Goal: Task Accomplishment & Management: Use online tool/utility

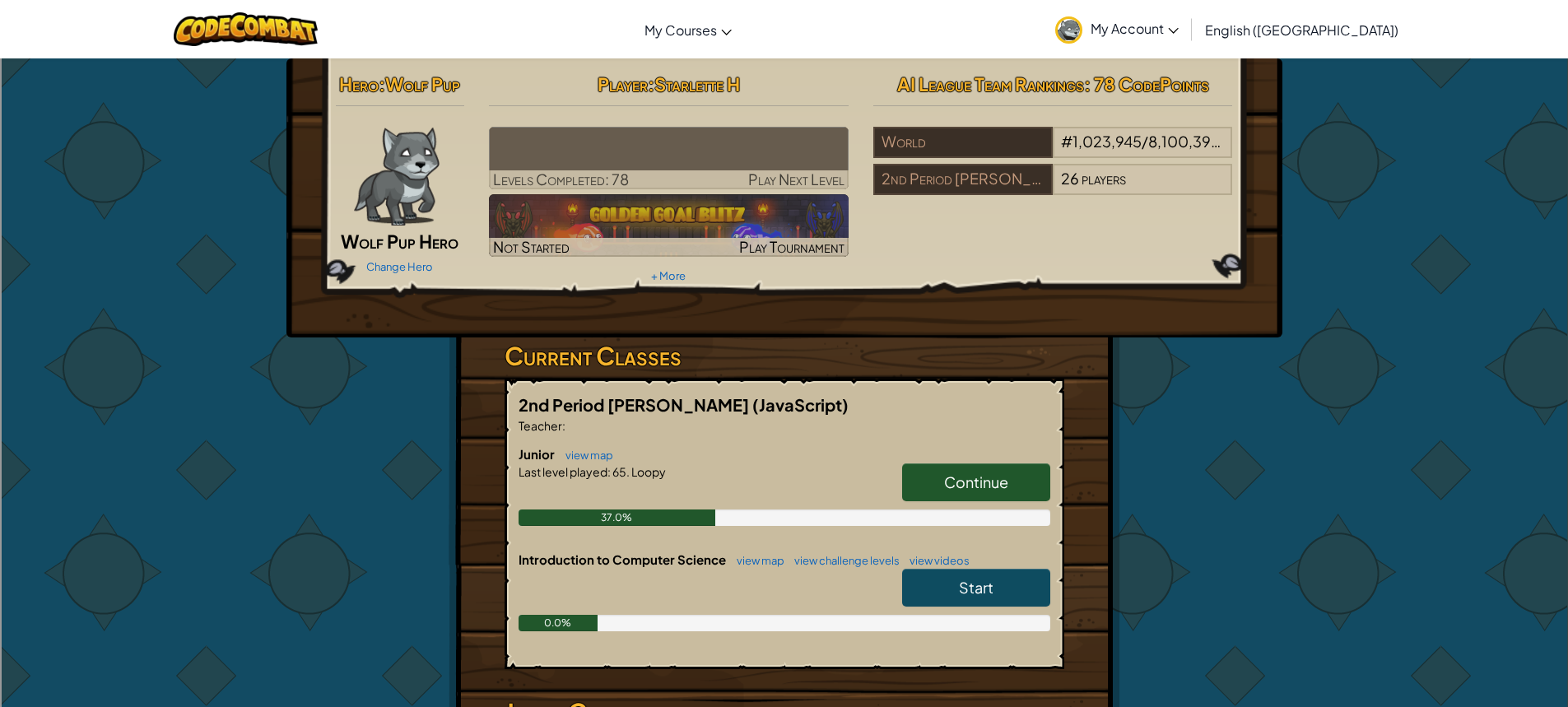
scroll to position [164, 0]
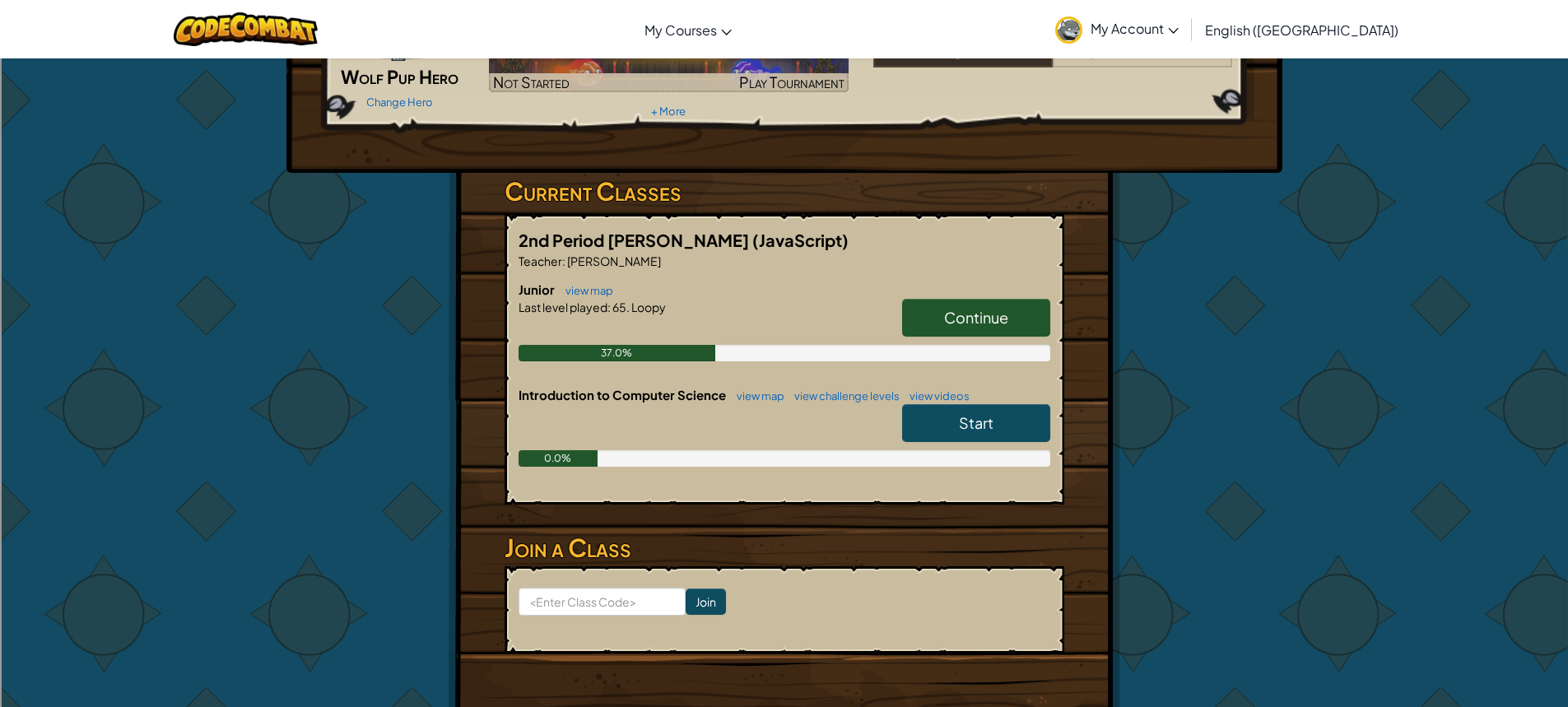
click at [899, 323] on div "Continue" at bounding box center [967, 322] width 164 height 47
click at [912, 319] on link "Continue" at bounding box center [976, 318] width 148 height 38
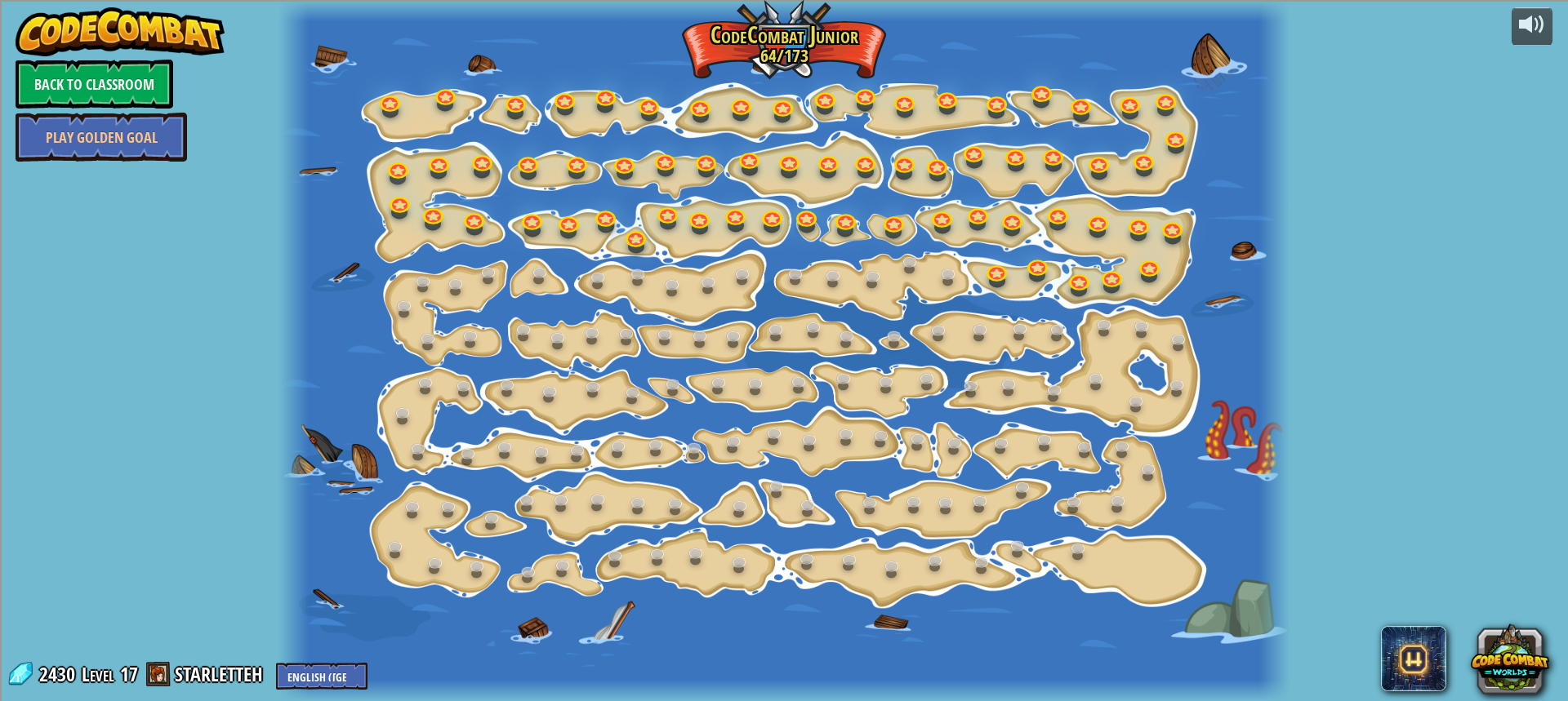
click at [1001, 285] on div at bounding box center [997, 281] width 16 height 13
click at [998, 275] on link at bounding box center [997, 269] width 32 height 32
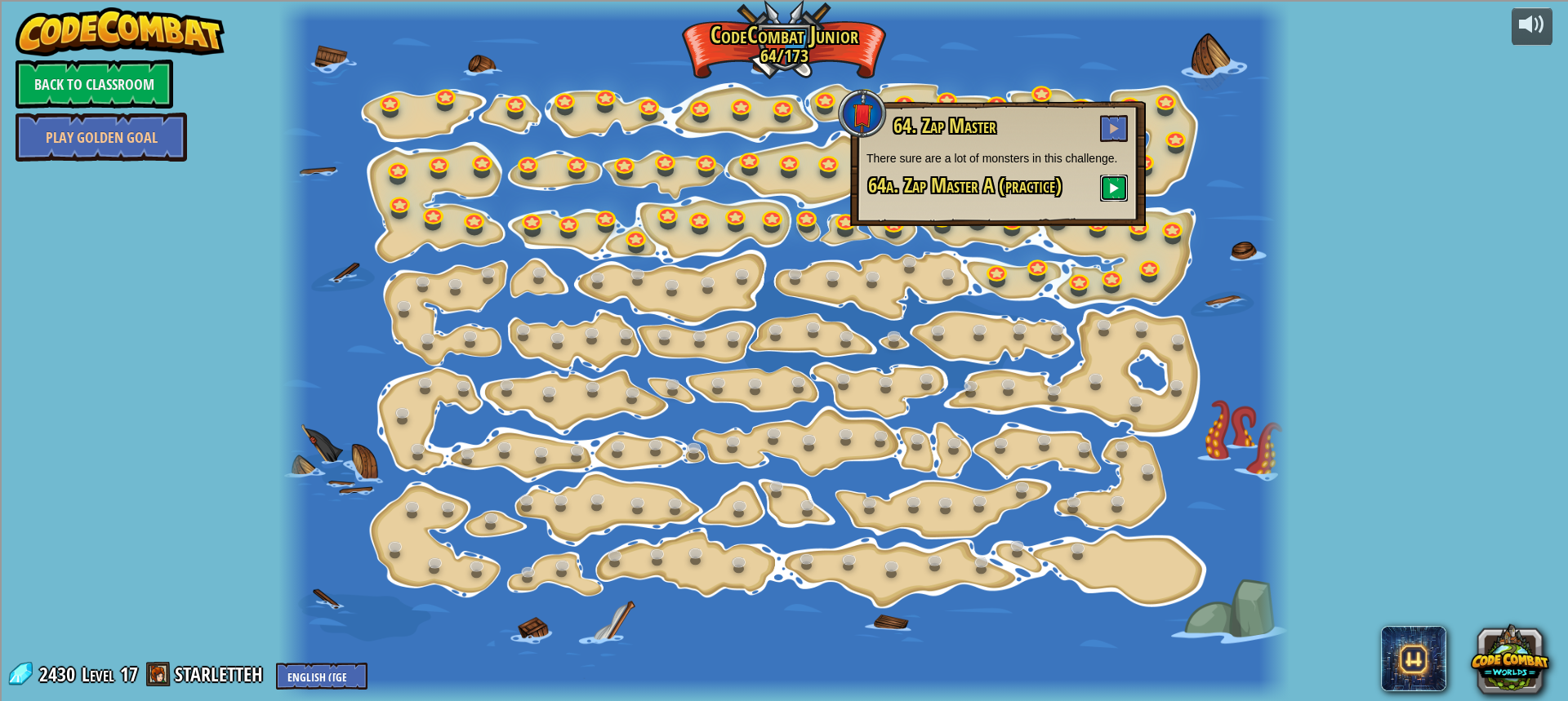
click at [1125, 196] on button at bounding box center [1114, 189] width 28 height 27
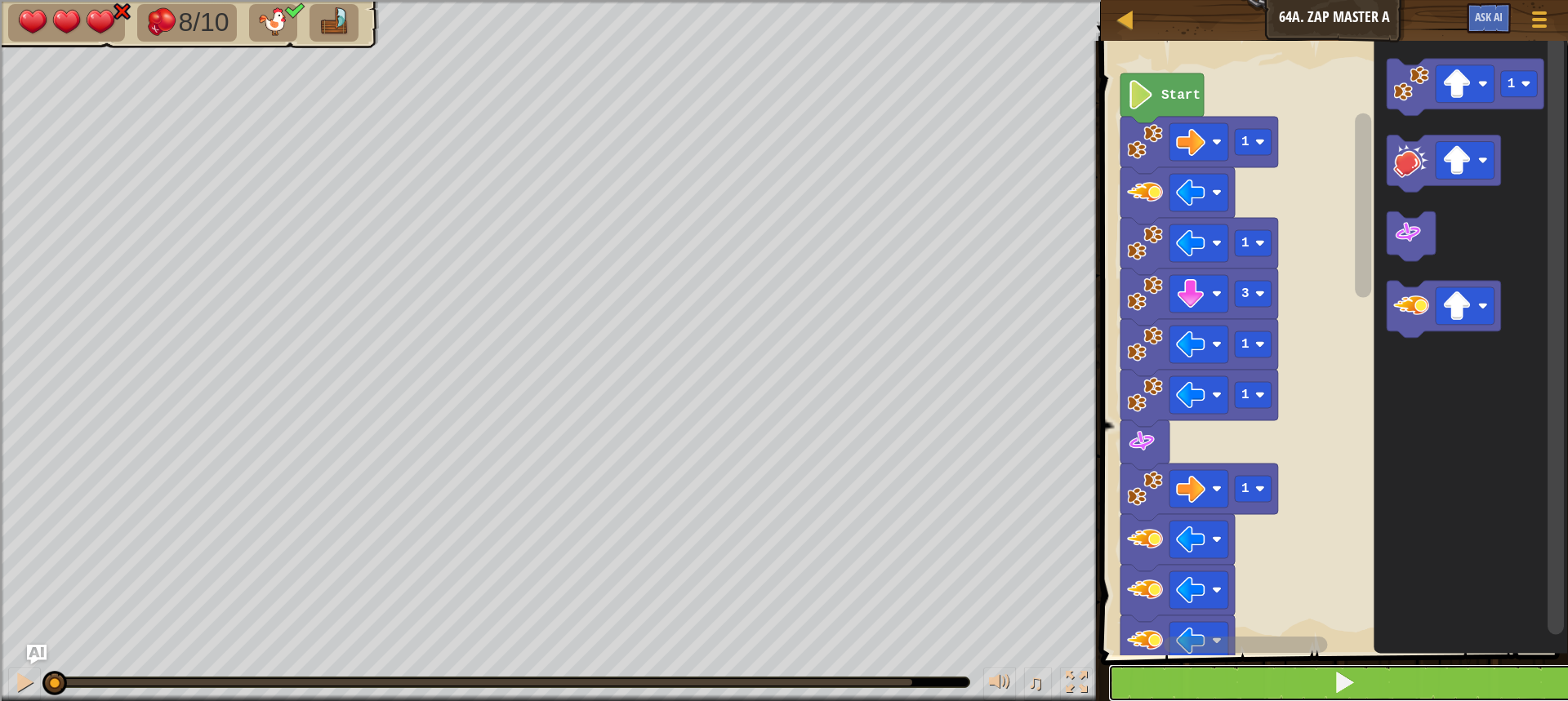
click at [1193, 694] on button at bounding box center [1344, 683] width 472 height 38
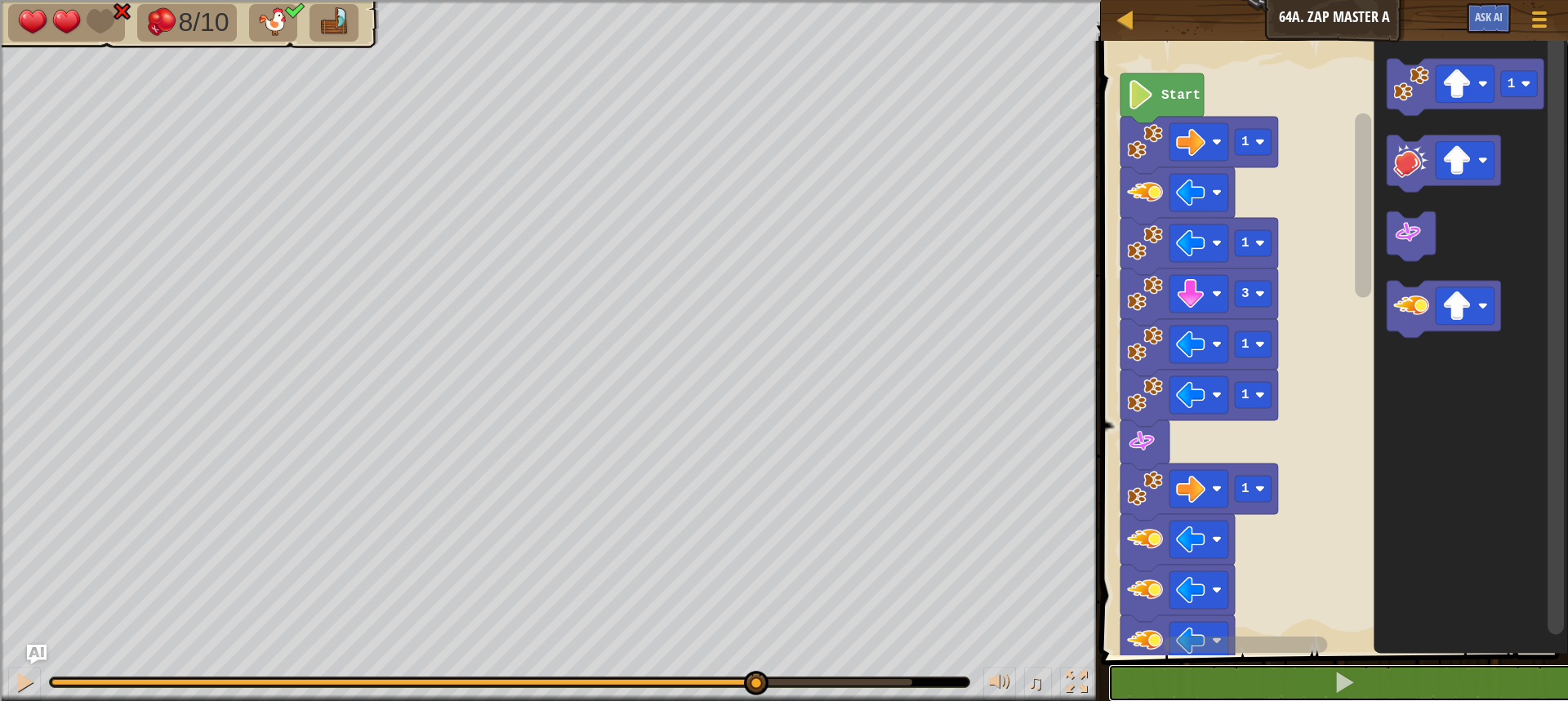
click at [754, 680] on div "0:26.8 Now: 0:11.1 Max: 0:32.9" at bounding box center [482, 683] width 861 height 7
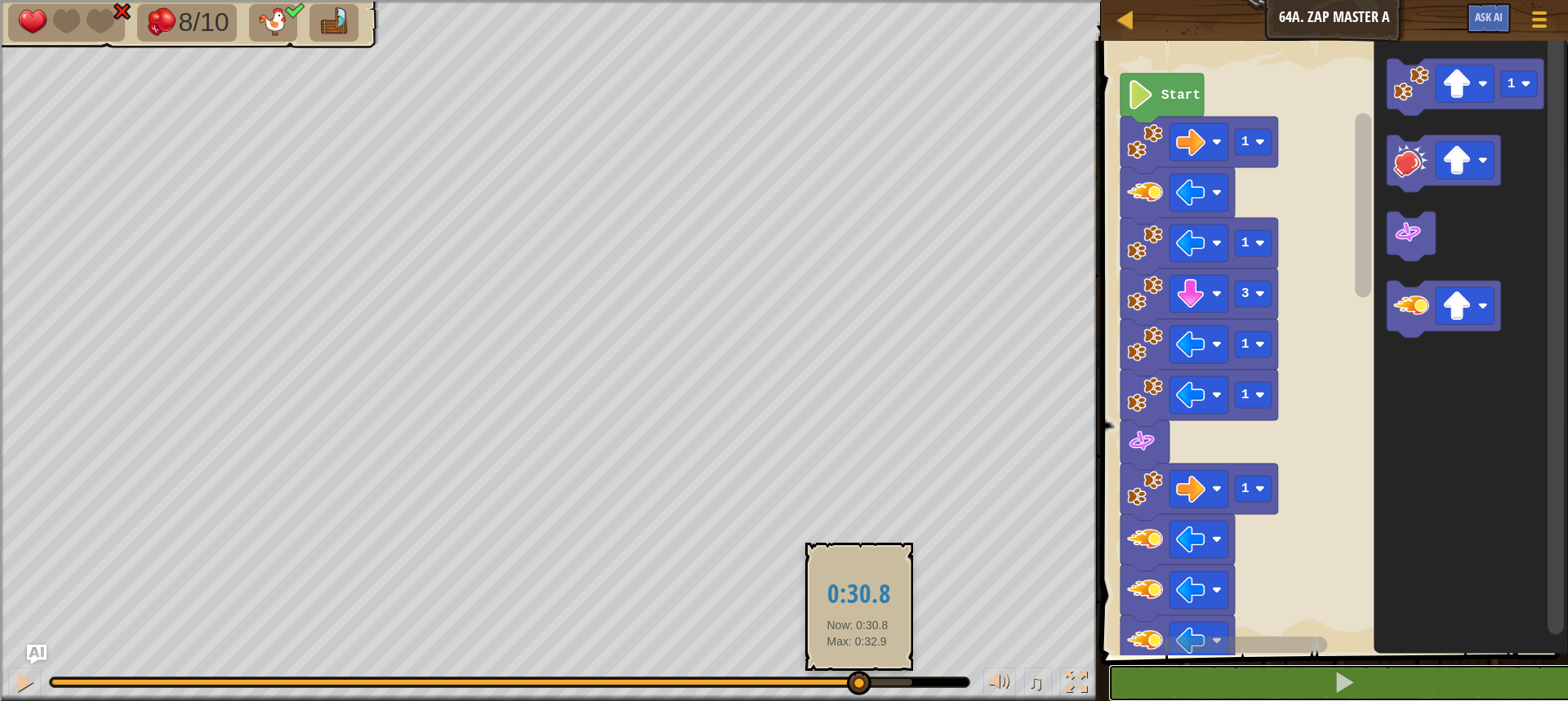
drag, startPoint x: 755, startPoint y: 680, endPoint x: 857, endPoint y: 681, distance: 102.0
click at [857, 681] on div at bounding box center [859, 683] width 25 height 25
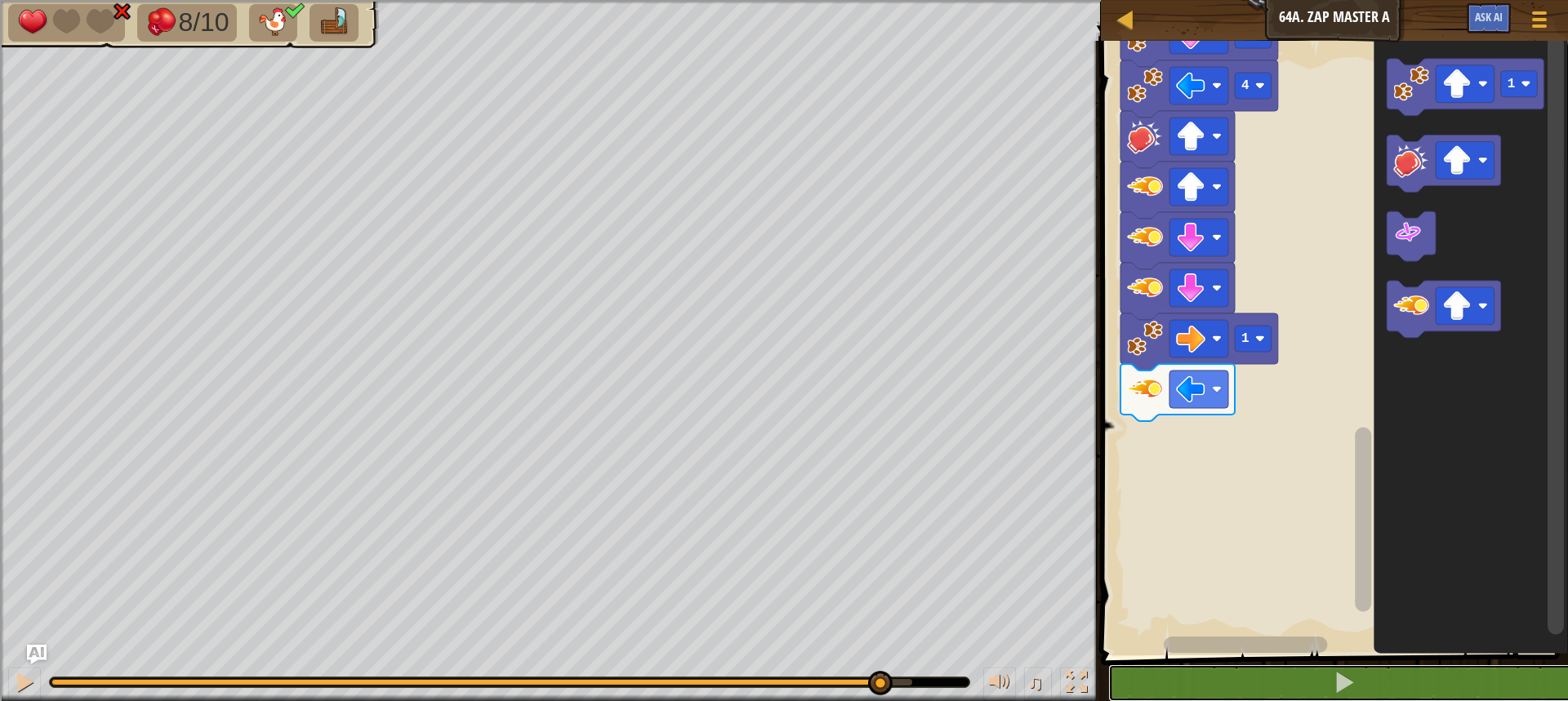
drag, startPoint x: 843, startPoint y: 680, endPoint x: 878, endPoint y: 739, distance: 68.6
click at [878, 251] on html "Map Junior 64a. Zap Master A Game Menu Ask AI 1 ההההההההההההההההההההההההההההההה…" at bounding box center [784, 126] width 1568 height 251
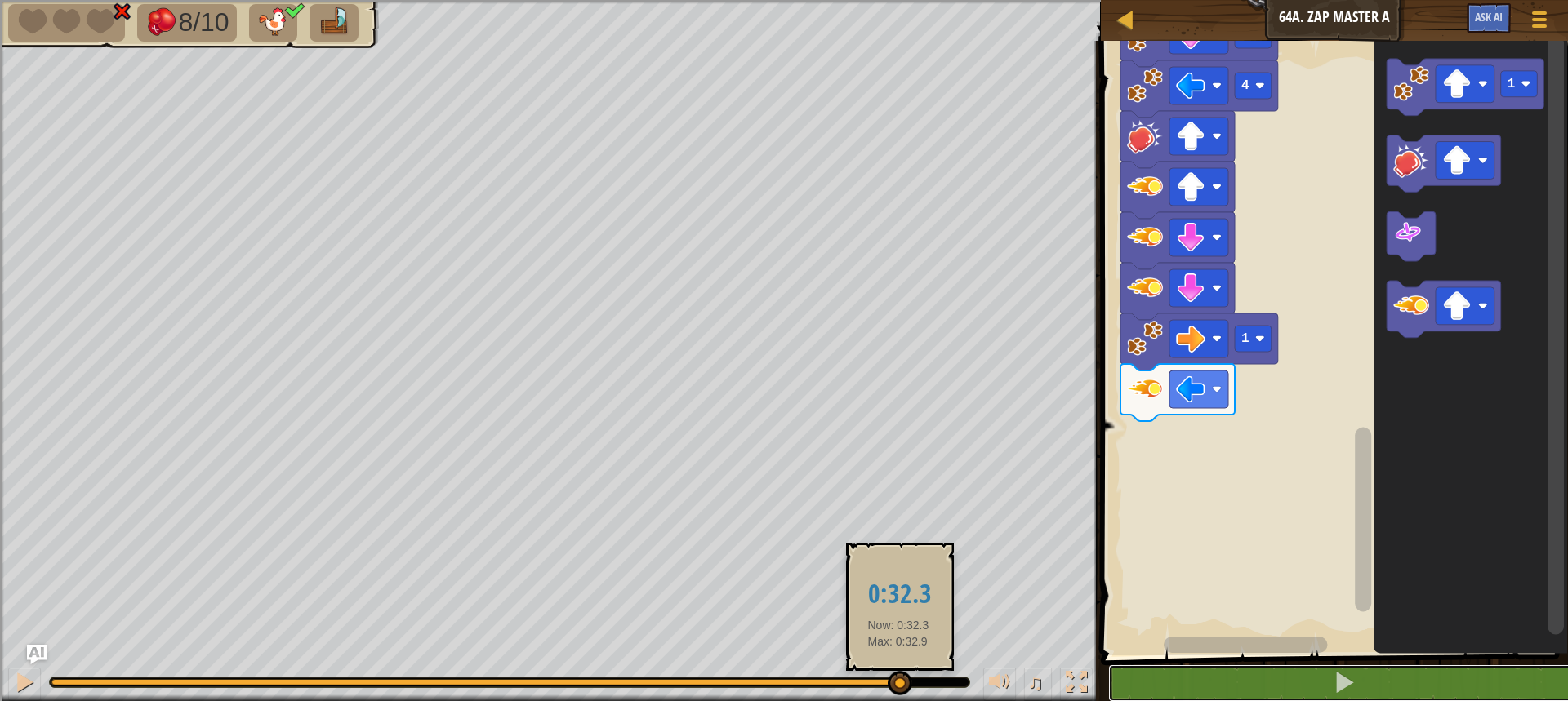
drag, startPoint x: 878, startPoint y: 685, endPoint x: 895, endPoint y: 687, distance: 17.1
click at [895, 687] on div at bounding box center [899, 683] width 25 height 25
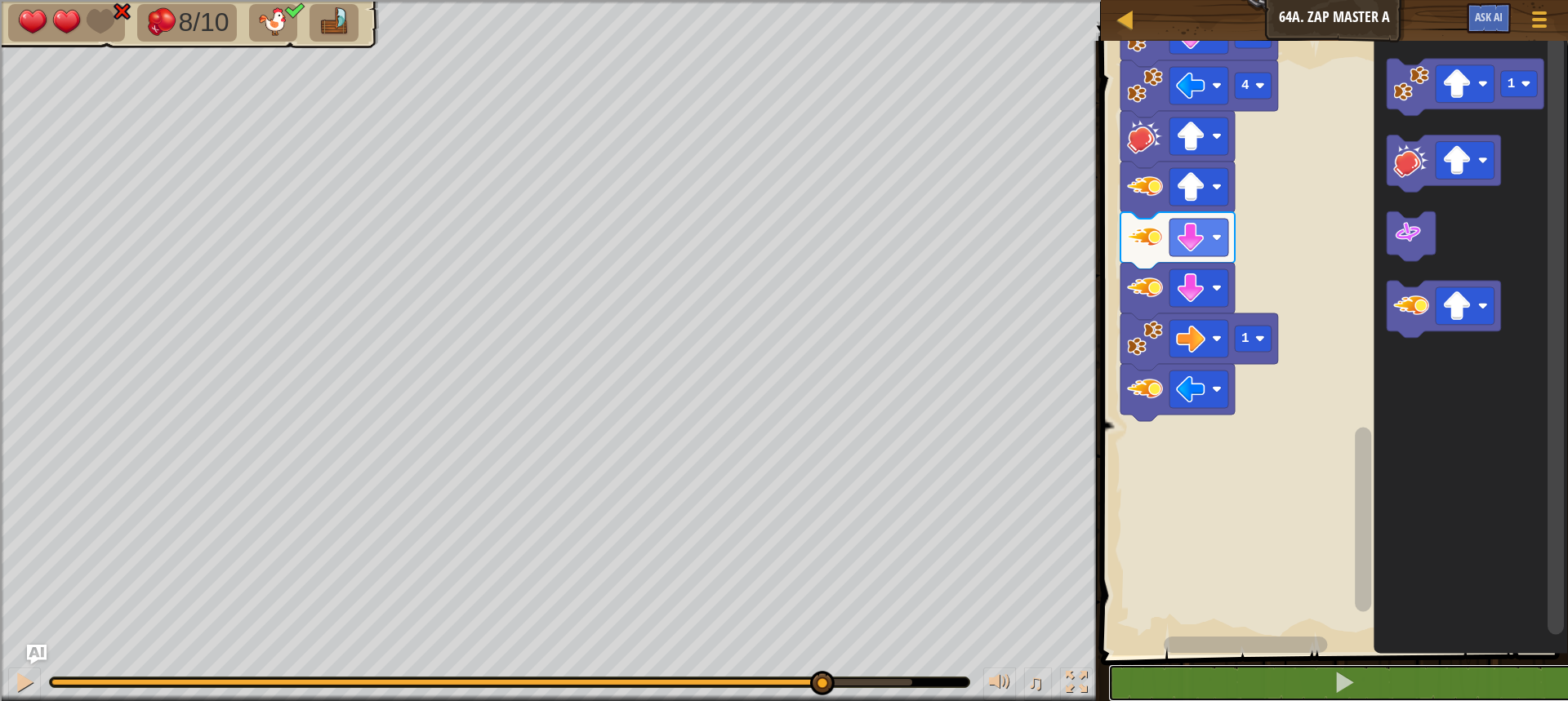
drag, startPoint x: 904, startPoint y: 680, endPoint x: 1021, endPoint y: 673, distance: 117.2
click at [820, 251] on html "Map Junior 64a. Zap Master A Game Menu Ask AI 1 ההההההההההההההההההההההההההההההה…" at bounding box center [784, 126] width 1568 height 251
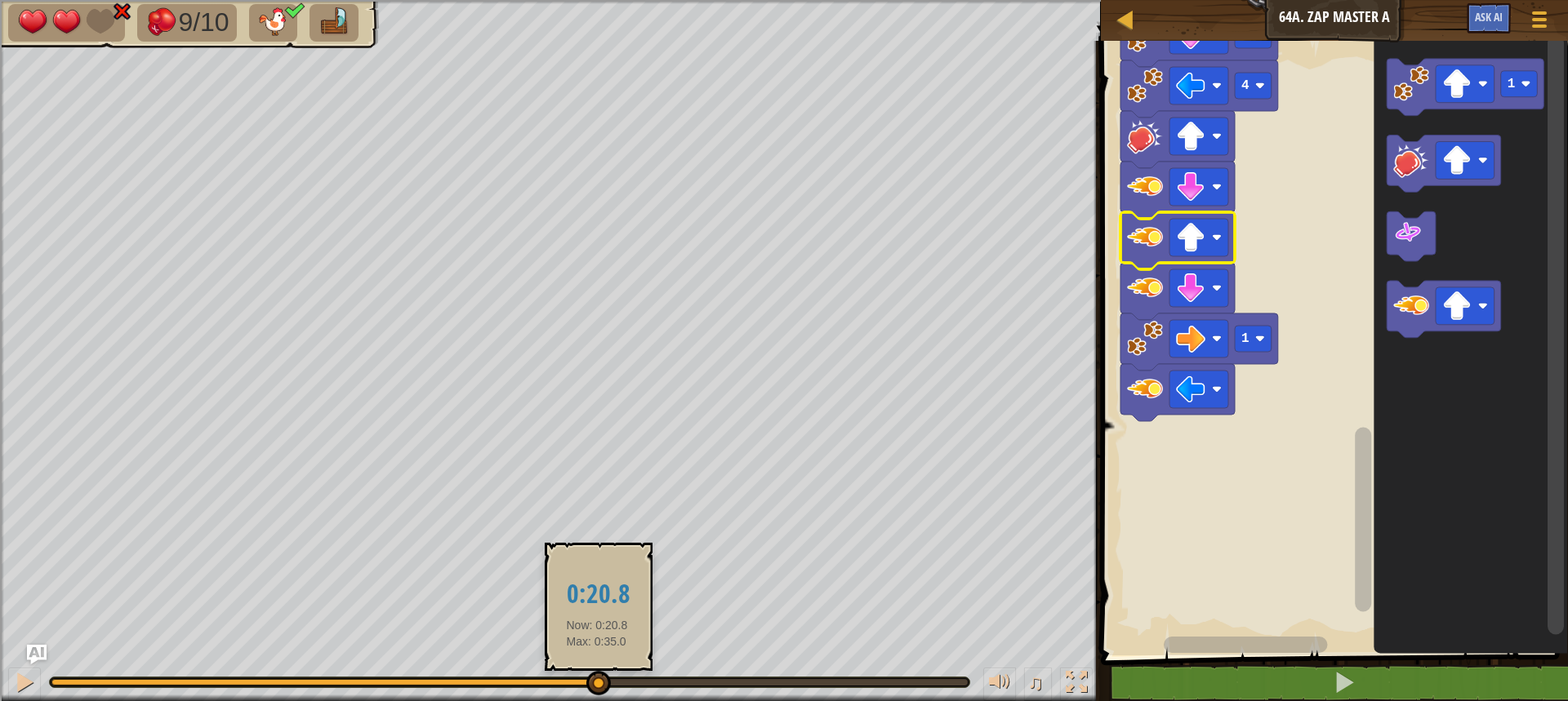
drag, startPoint x: 970, startPoint y: 681, endPoint x: 594, endPoint y: 681, distance: 376.0
click at [596, 681] on div at bounding box center [599, 683] width 25 height 25
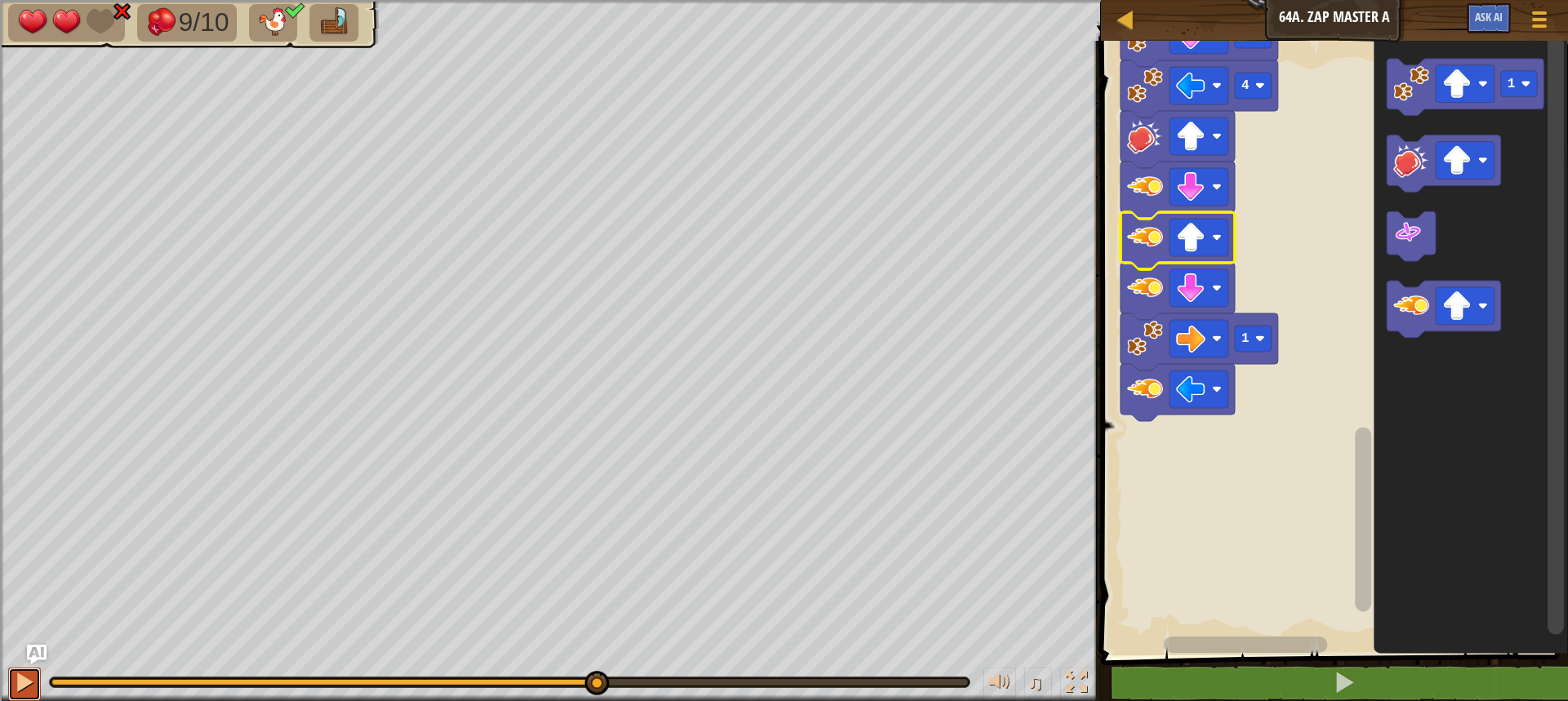
click at [14, 687] on div at bounding box center [24, 682] width 21 height 21
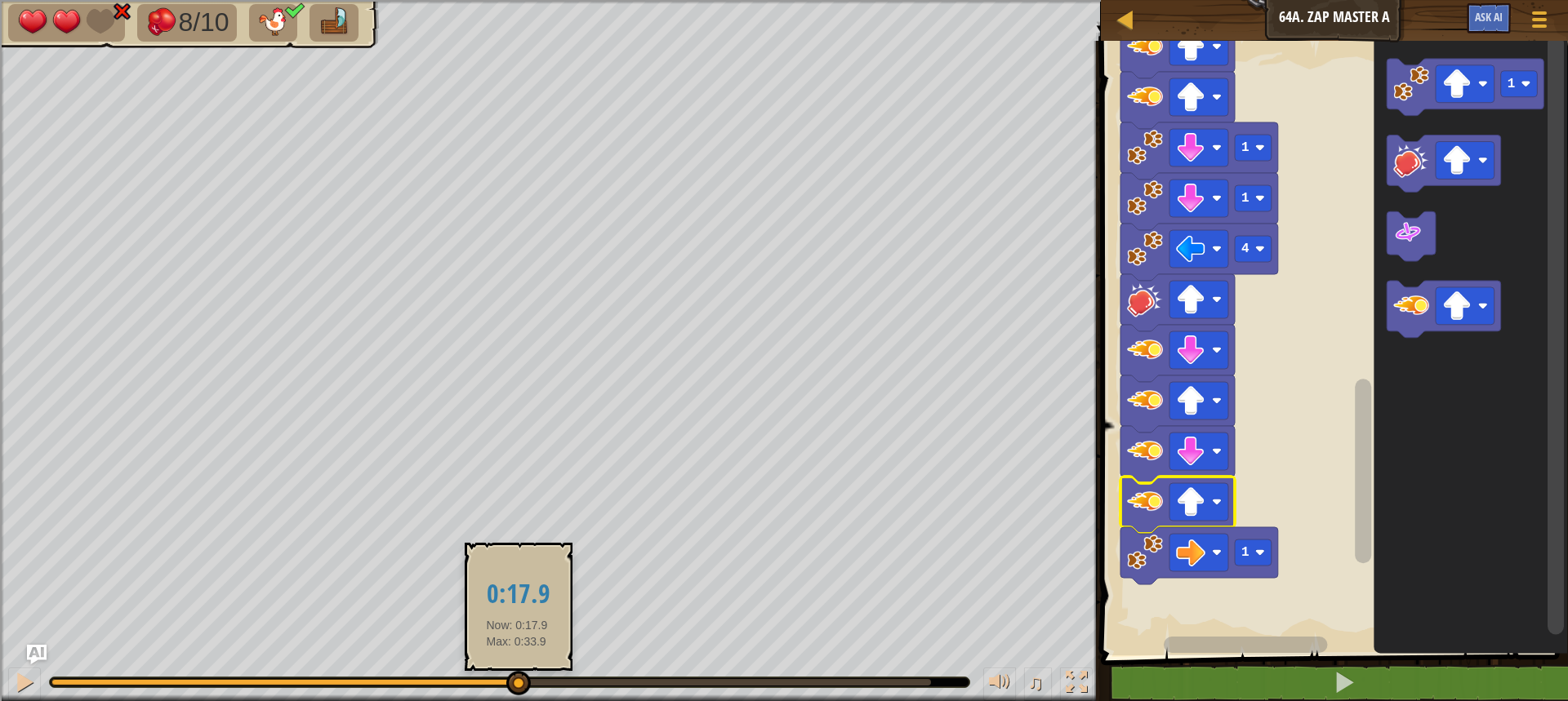
drag, startPoint x: 82, startPoint y: 678, endPoint x: 544, endPoint y: 662, distance: 462.3
click at [516, 681] on div at bounding box center [518, 683] width 25 height 25
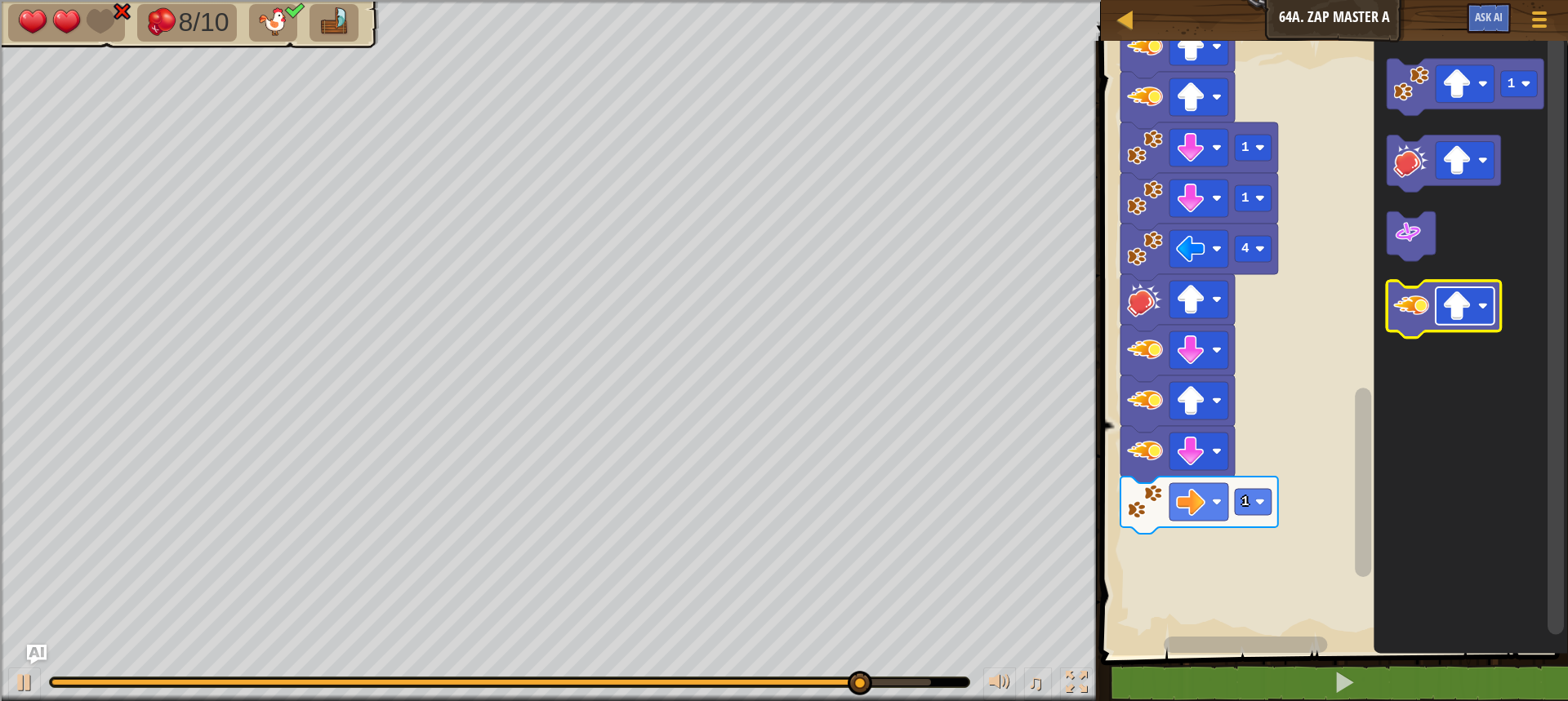
click at [1459, 308] on image "Blockly Workspace" at bounding box center [1457, 307] width 29 height 29
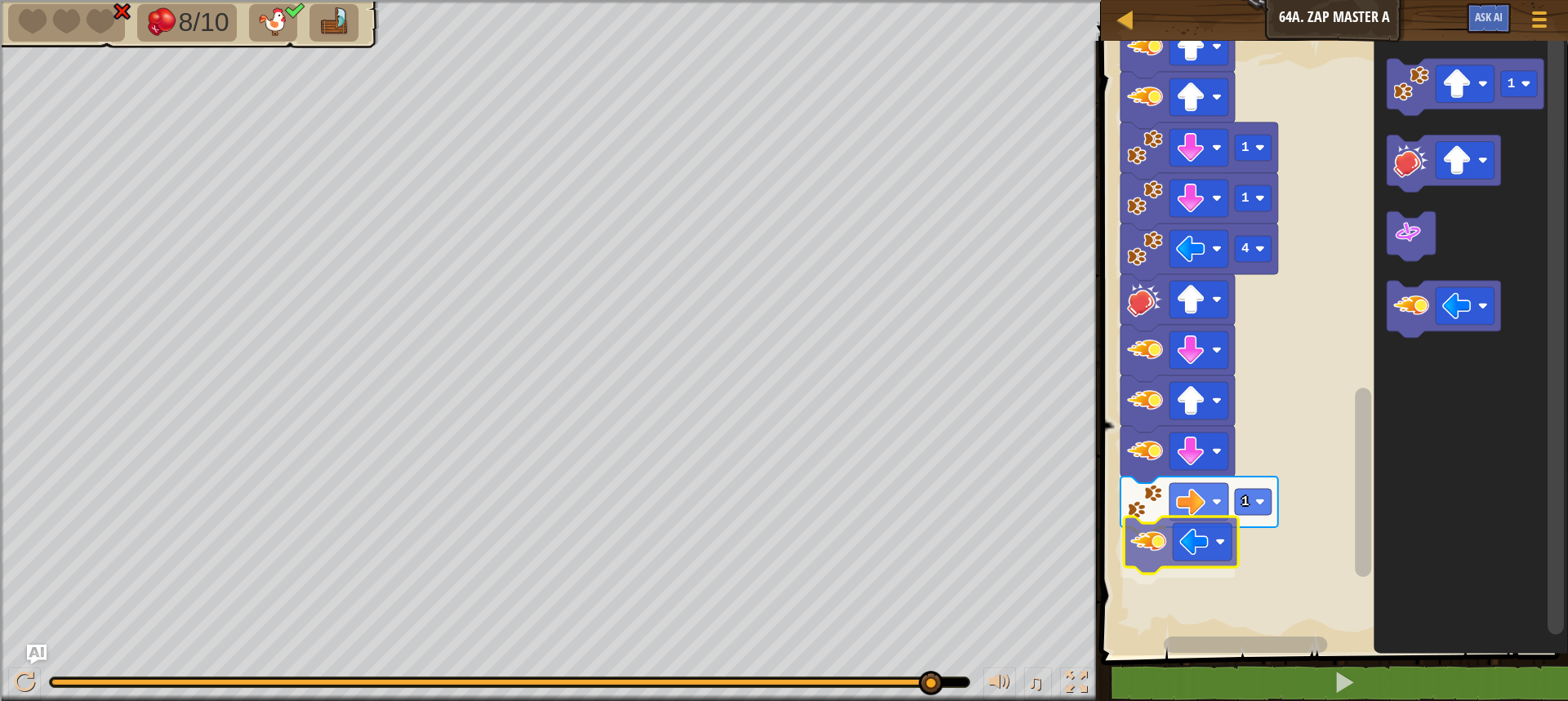
click at [1149, 561] on div "1 4 1 1 2 1 1 1 1 3 1 1 Start 1" at bounding box center [1331, 344] width 472 height 623
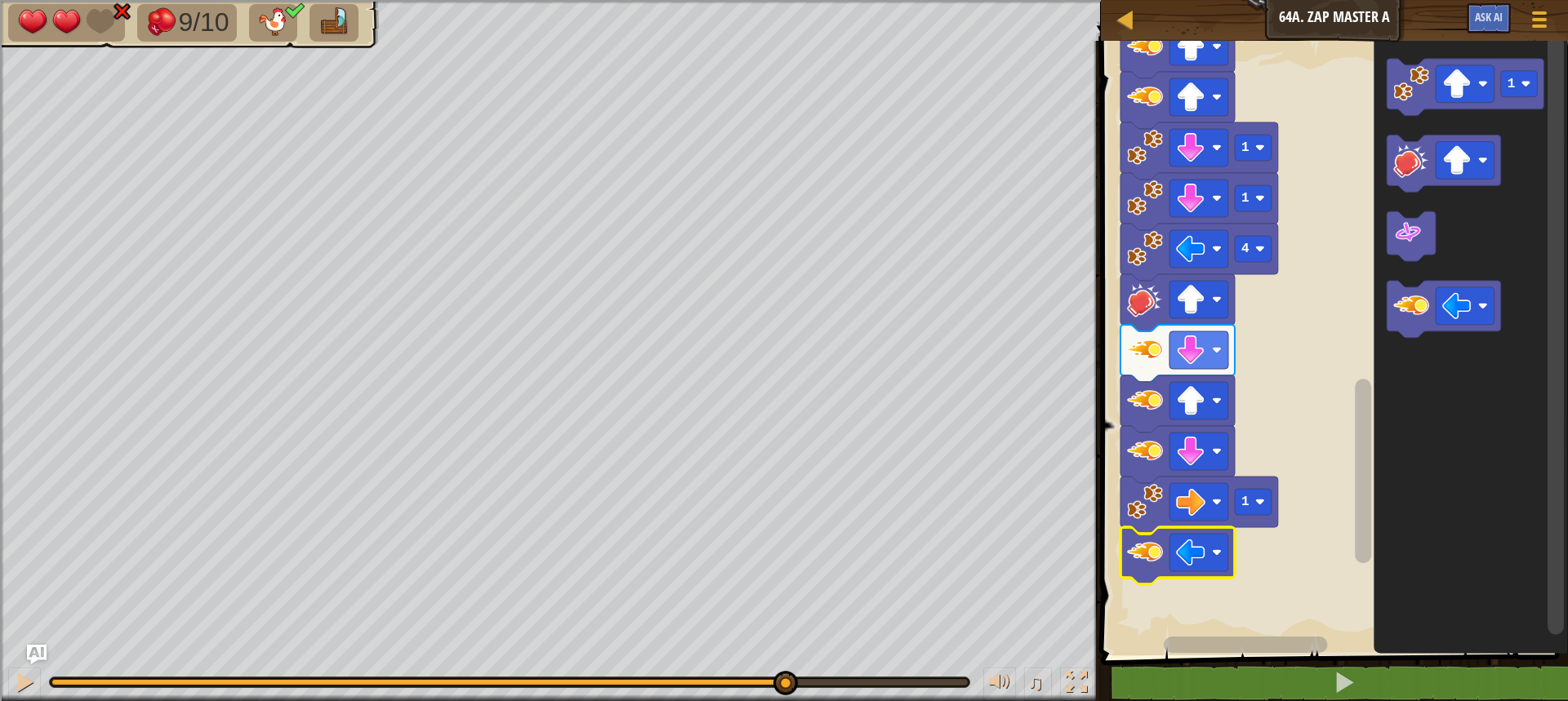
drag, startPoint x: 962, startPoint y: 676, endPoint x: 785, endPoint y: 669, distance: 177.1
click at [785, 669] on div "♫" at bounding box center [550, 678] width 1101 height 49
click at [20, 678] on div at bounding box center [24, 682] width 21 height 21
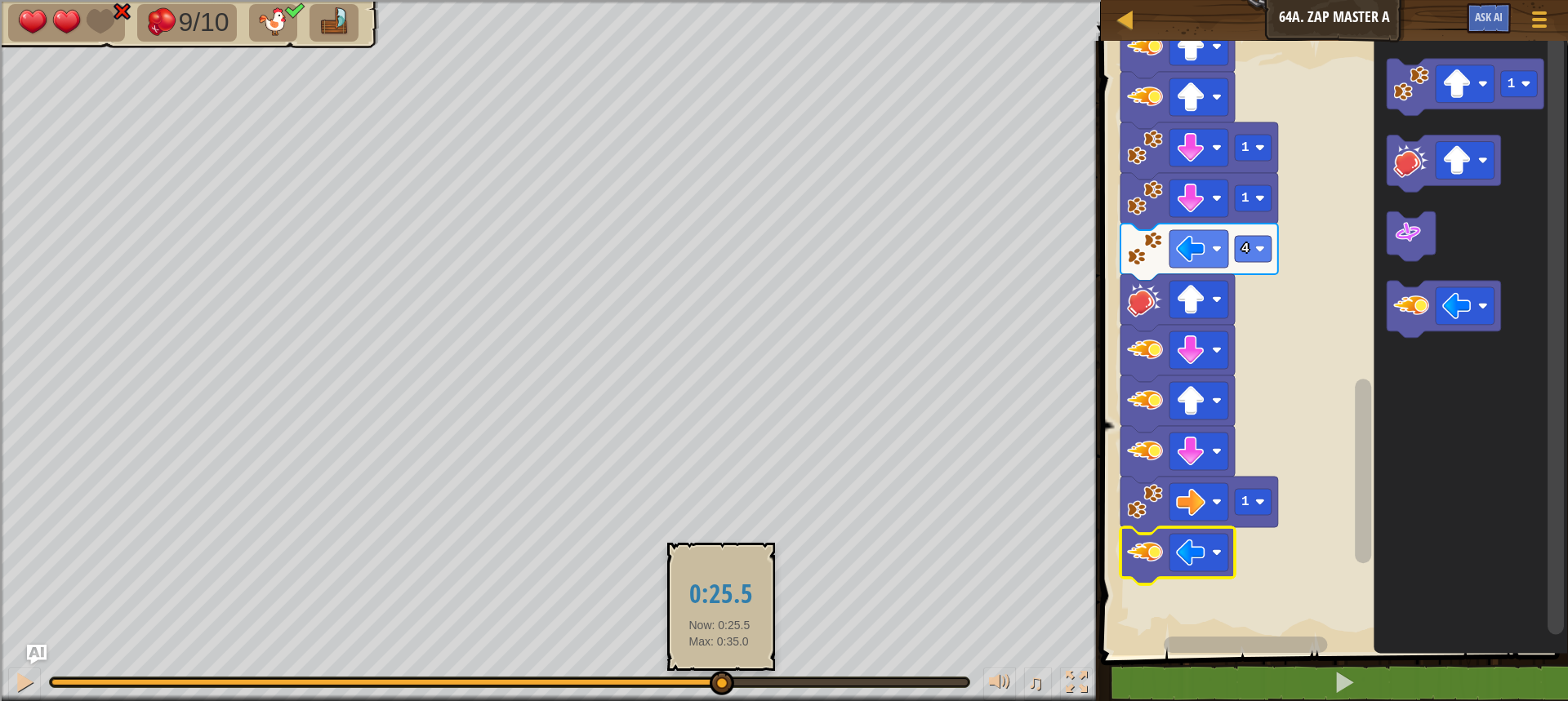
drag, startPoint x: 846, startPoint y: 683, endPoint x: 740, endPoint y: 665, distance: 107.5
click at [719, 675] on div at bounding box center [722, 683] width 25 height 25
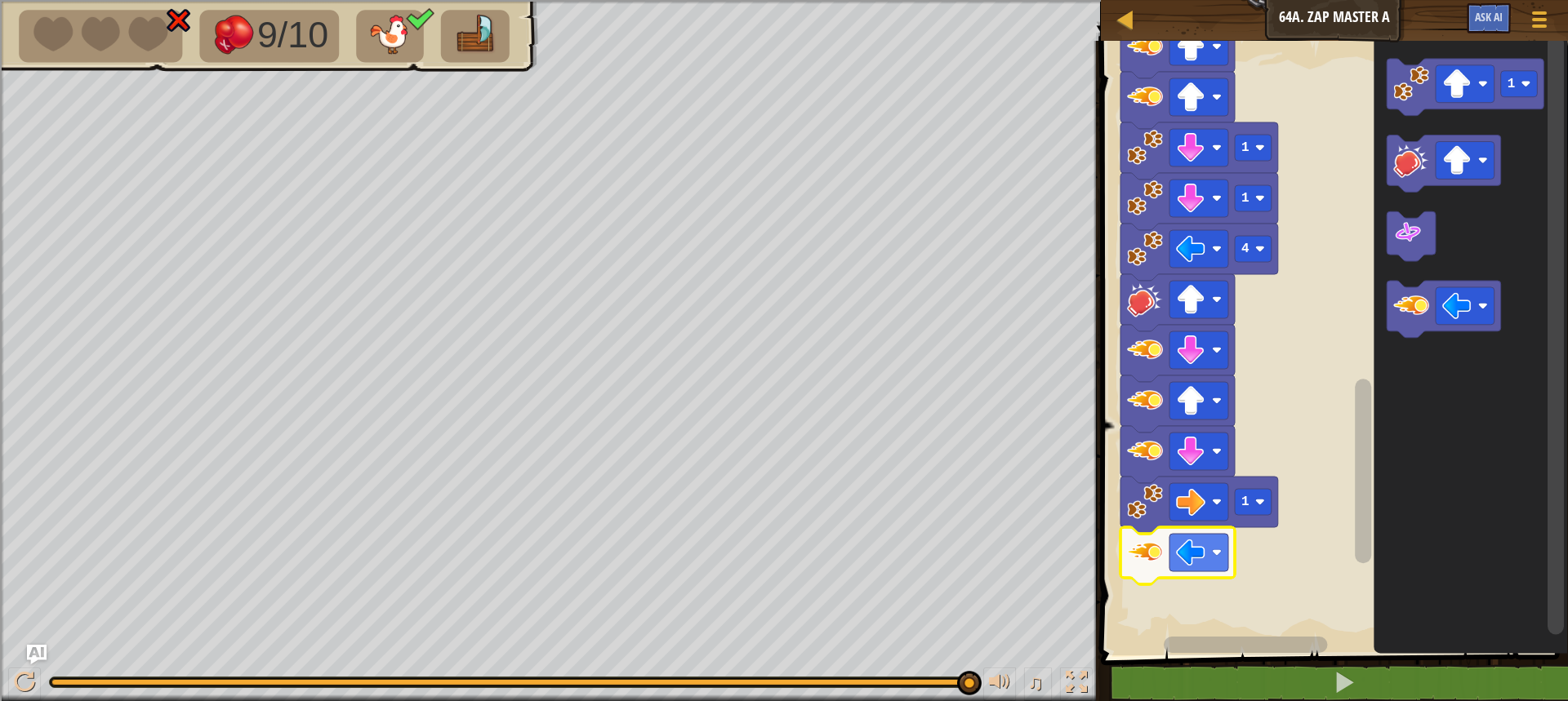
click at [977, 531] on div "9/10 ♫ Wolf Pup 0 x: 62 y: 38 No target action: die" at bounding box center [784, 350] width 1568 height 701
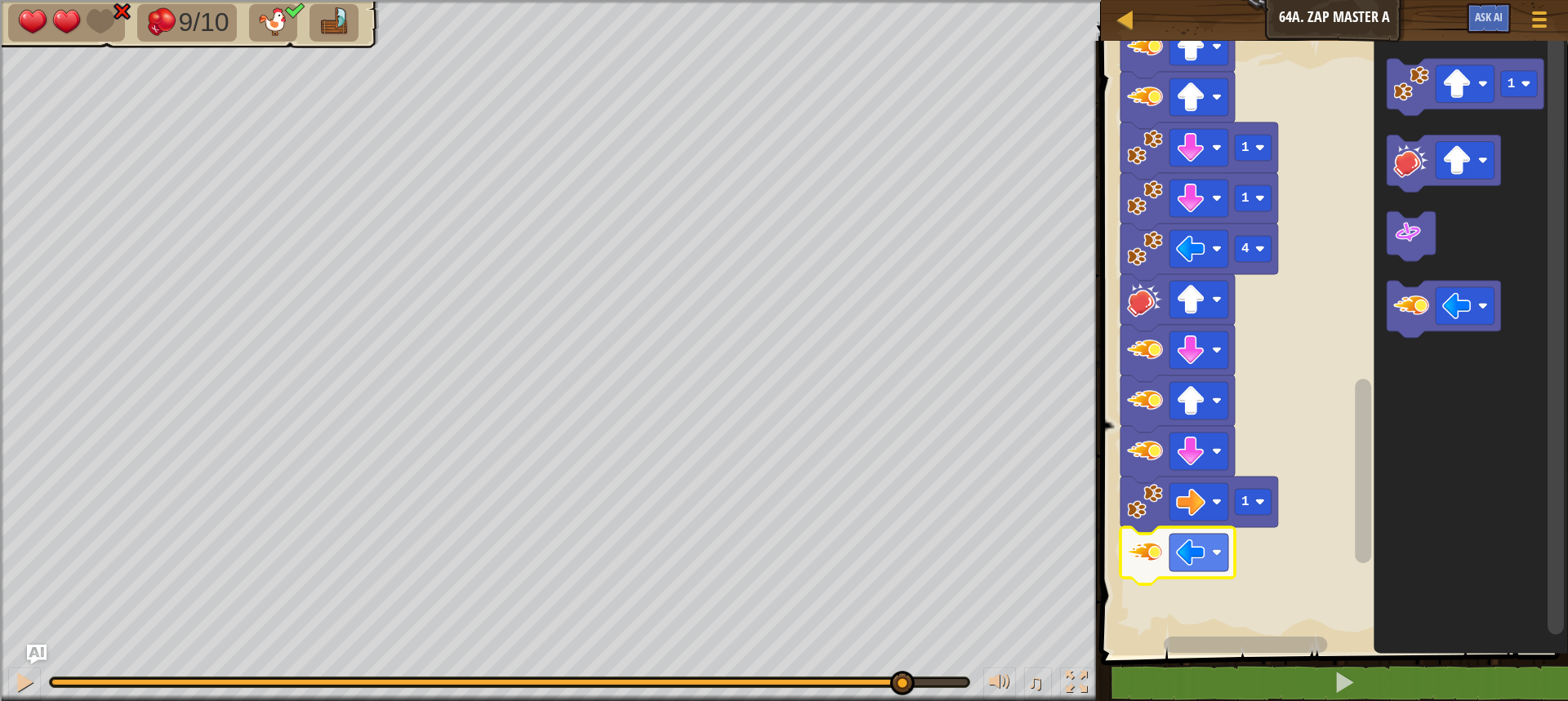
click at [903, 639] on div "9/10 ♫ Wolf Pup 2 x: 62 y: 38 No target action: power-up" at bounding box center [784, 350] width 1568 height 701
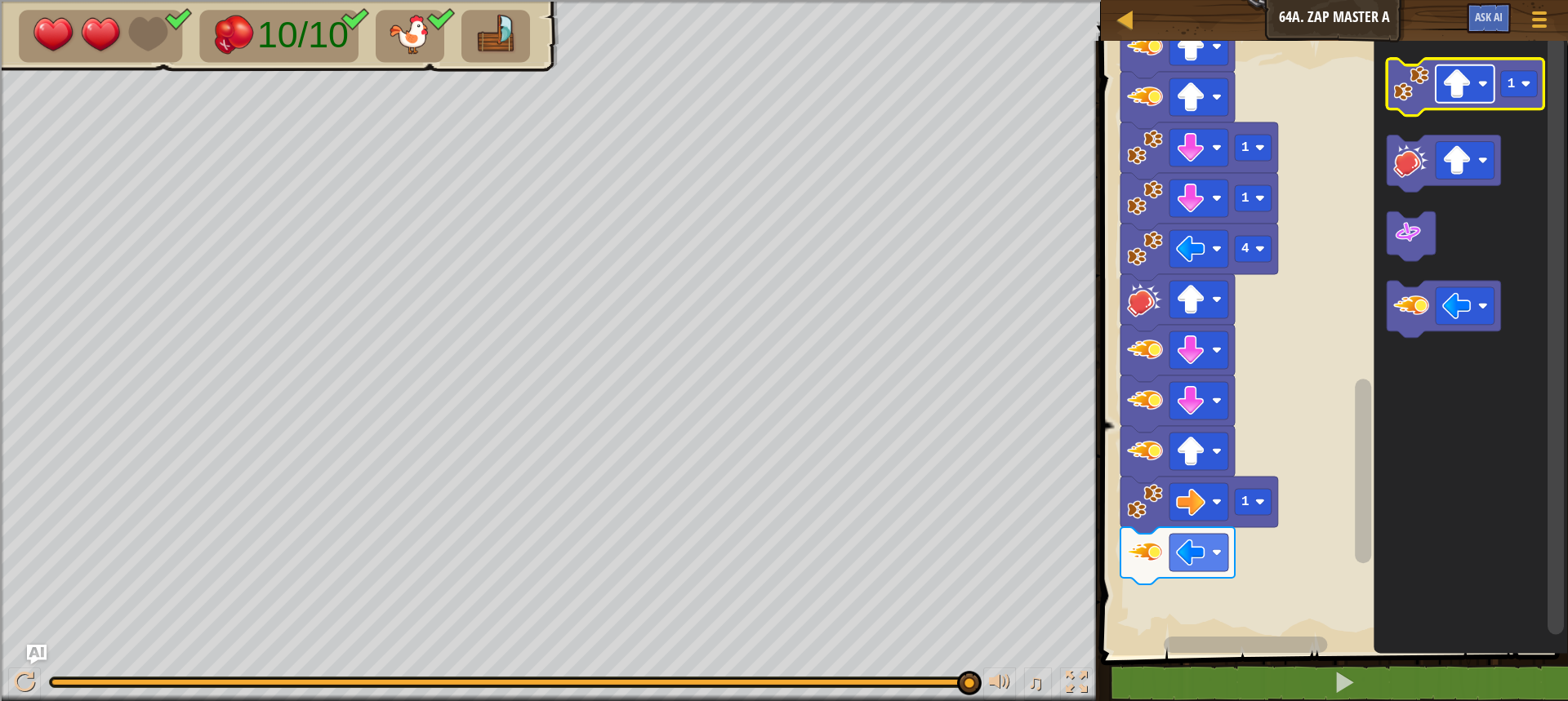
click at [1474, 97] on rect "Blockly Workspace" at bounding box center [1465, 84] width 59 height 38
click at [1389, 84] on icon "Blockly Workspace" at bounding box center [1466, 87] width 158 height 57
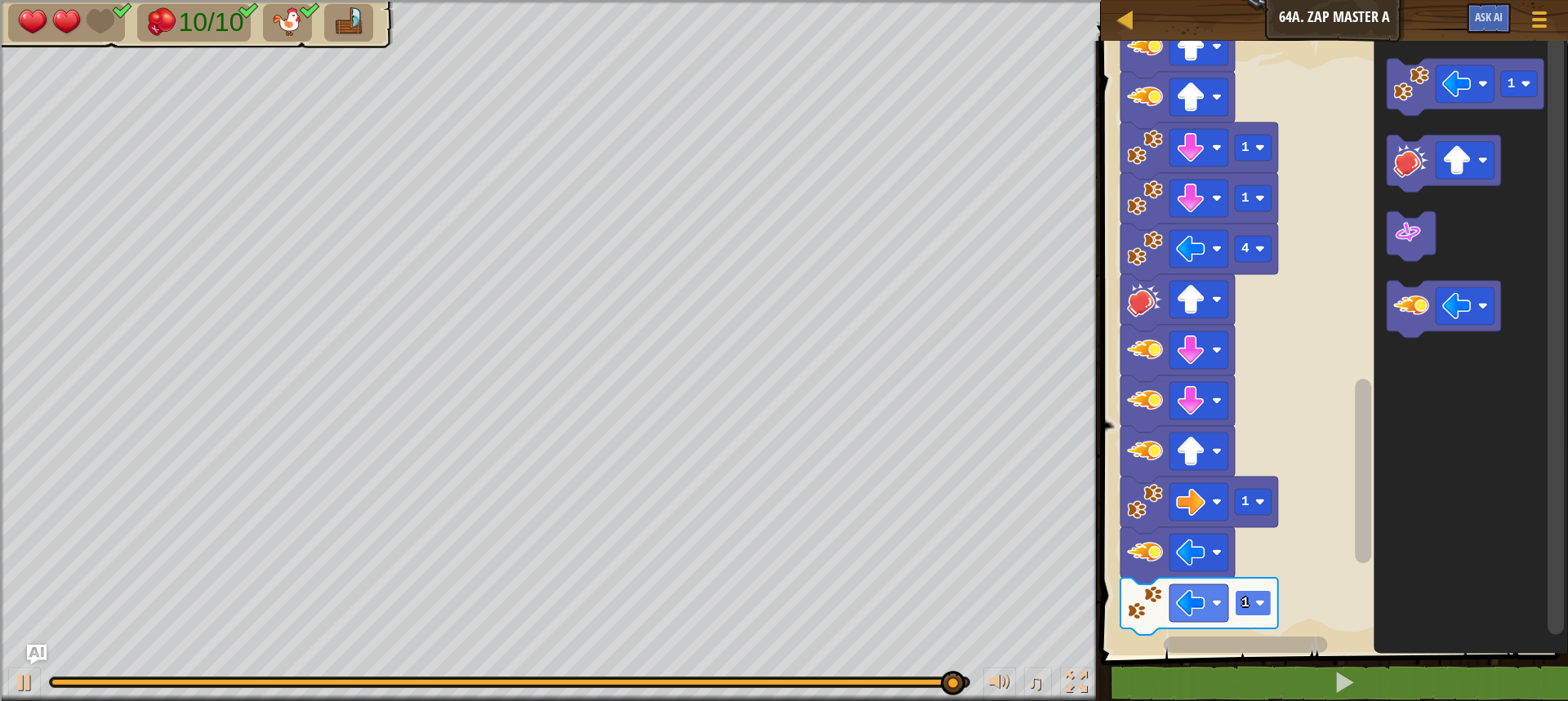
click at [1245, 599] on text "1" at bounding box center [1245, 603] width 9 height 15
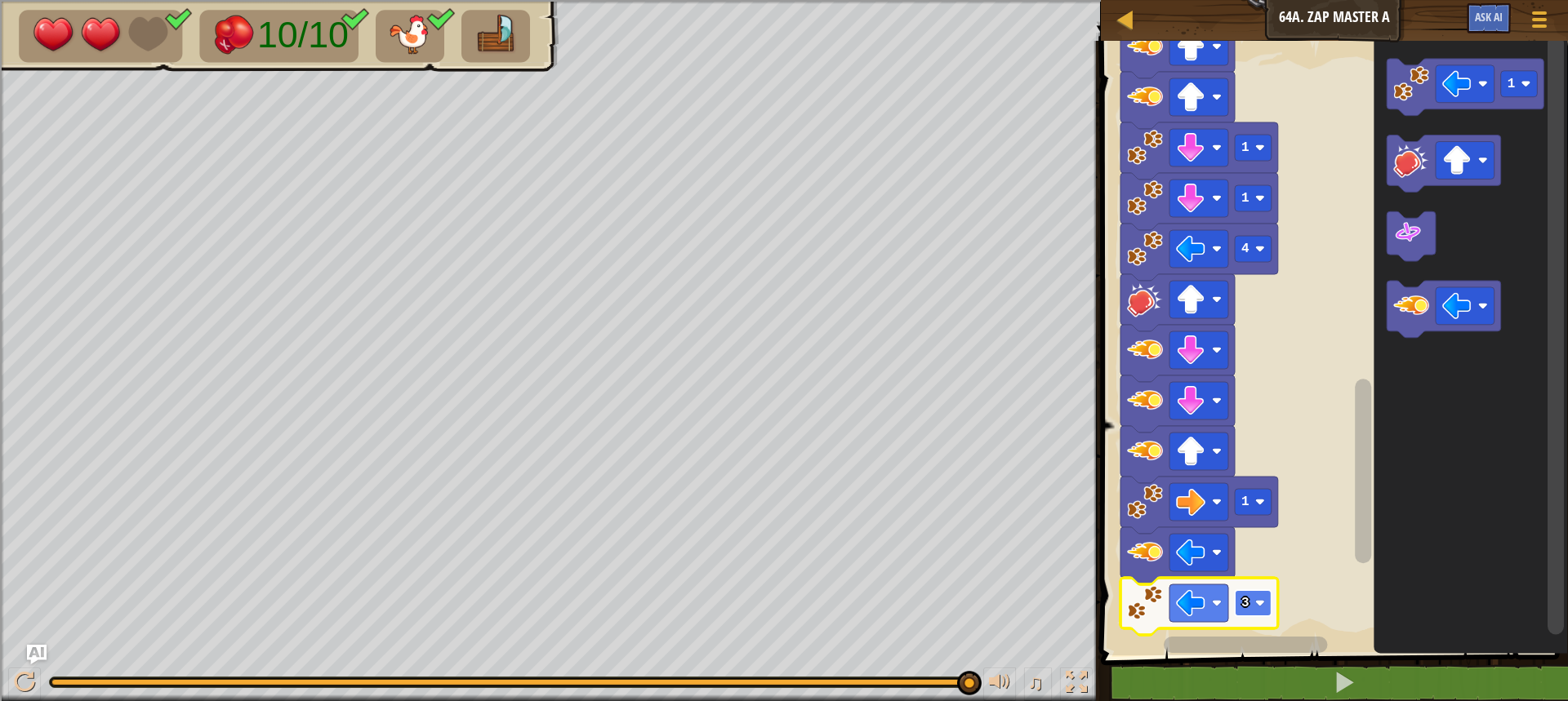
click at [1255, 599] on rect "Blockly Workspace" at bounding box center [1253, 603] width 37 height 26
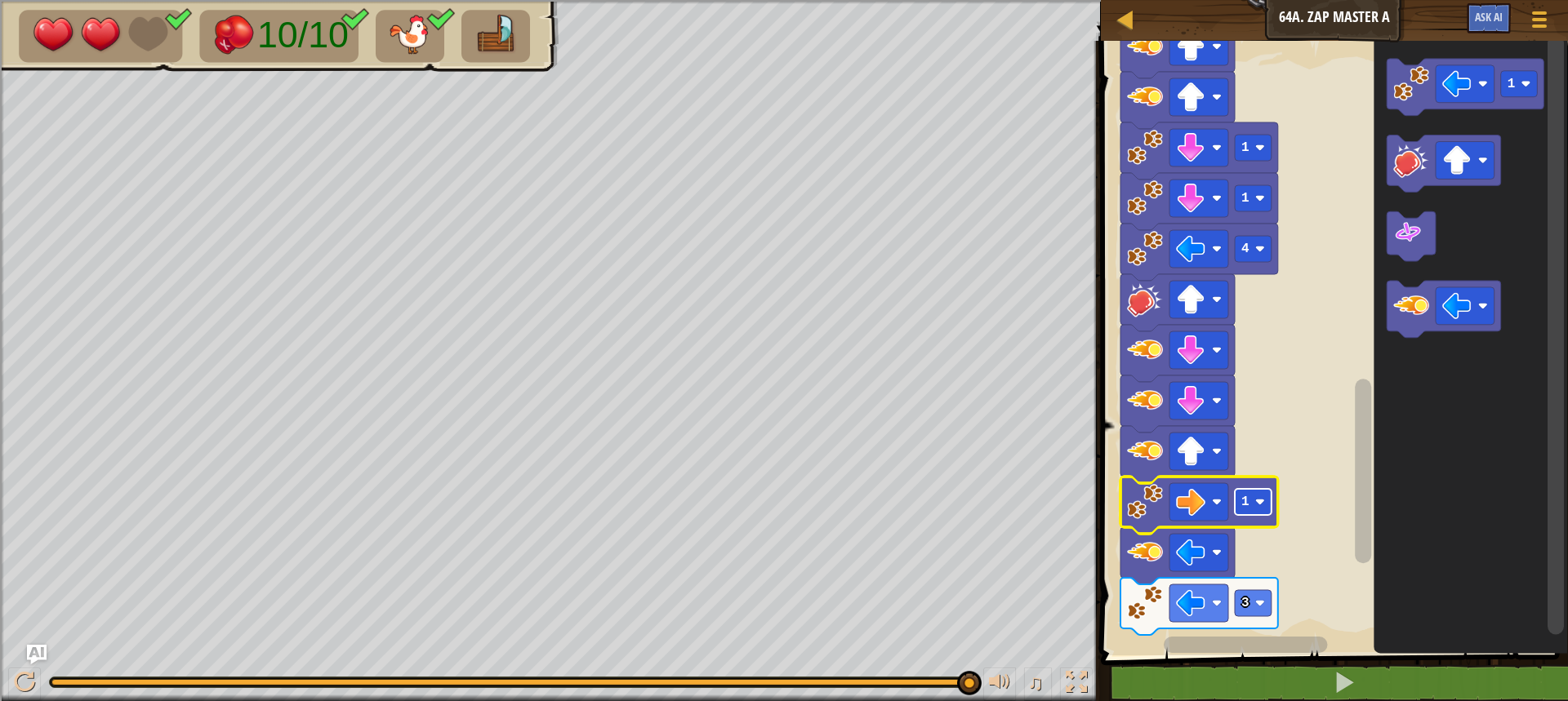
click at [1246, 506] on text "1" at bounding box center [1245, 501] width 9 height 15
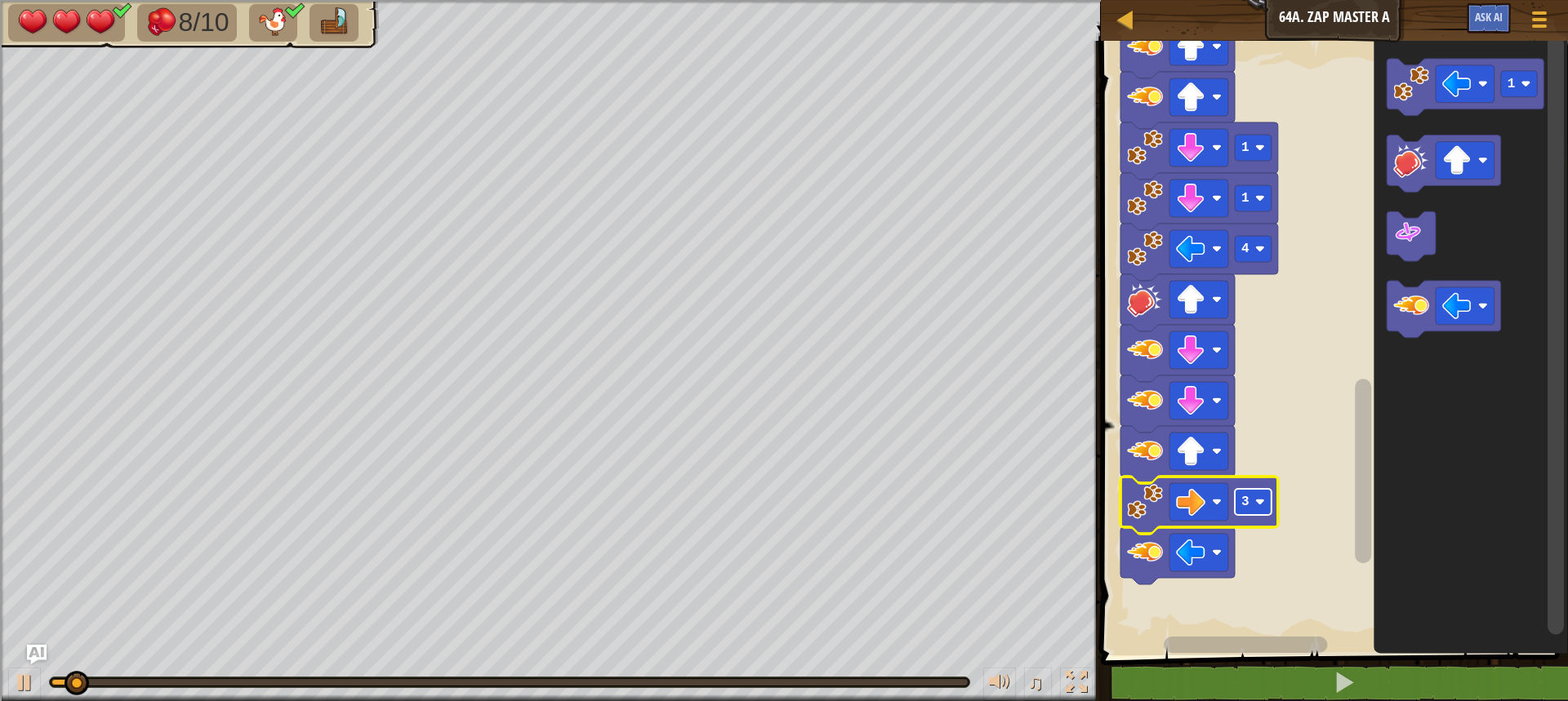
click at [1243, 501] on text "3" at bounding box center [1245, 501] width 9 height 15
drag, startPoint x: 775, startPoint y: 675, endPoint x: 803, endPoint y: 679, distance: 28.3
click at [804, 678] on div "♫" at bounding box center [550, 678] width 1101 height 49
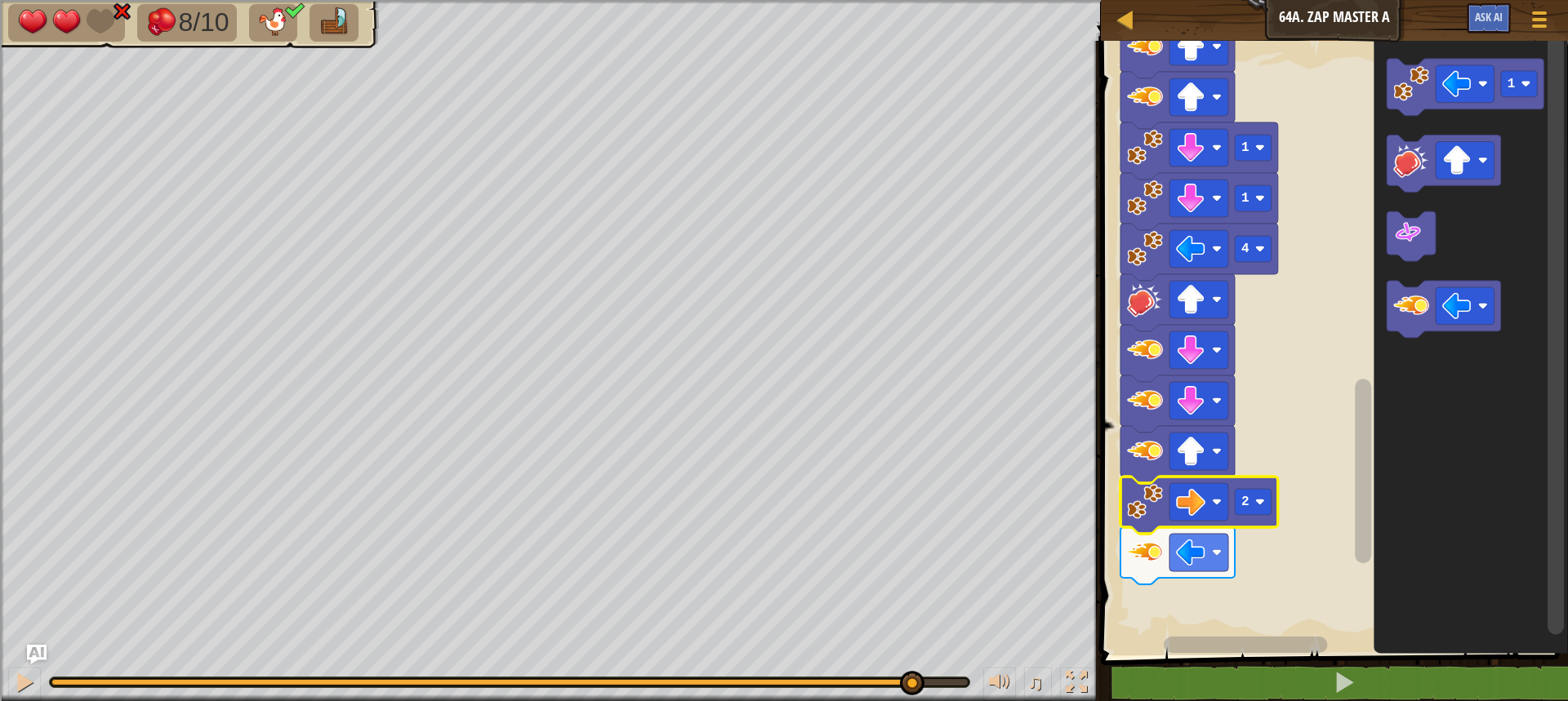
click at [910, 618] on div "8/10 ♫ Wolf Pup 2 x: 70 y: 38 No target action: power-up" at bounding box center [784, 350] width 1568 height 701
click at [1253, 495] on rect "Blockly Workspace" at bounding box center [1253, 502] width 37 height 26
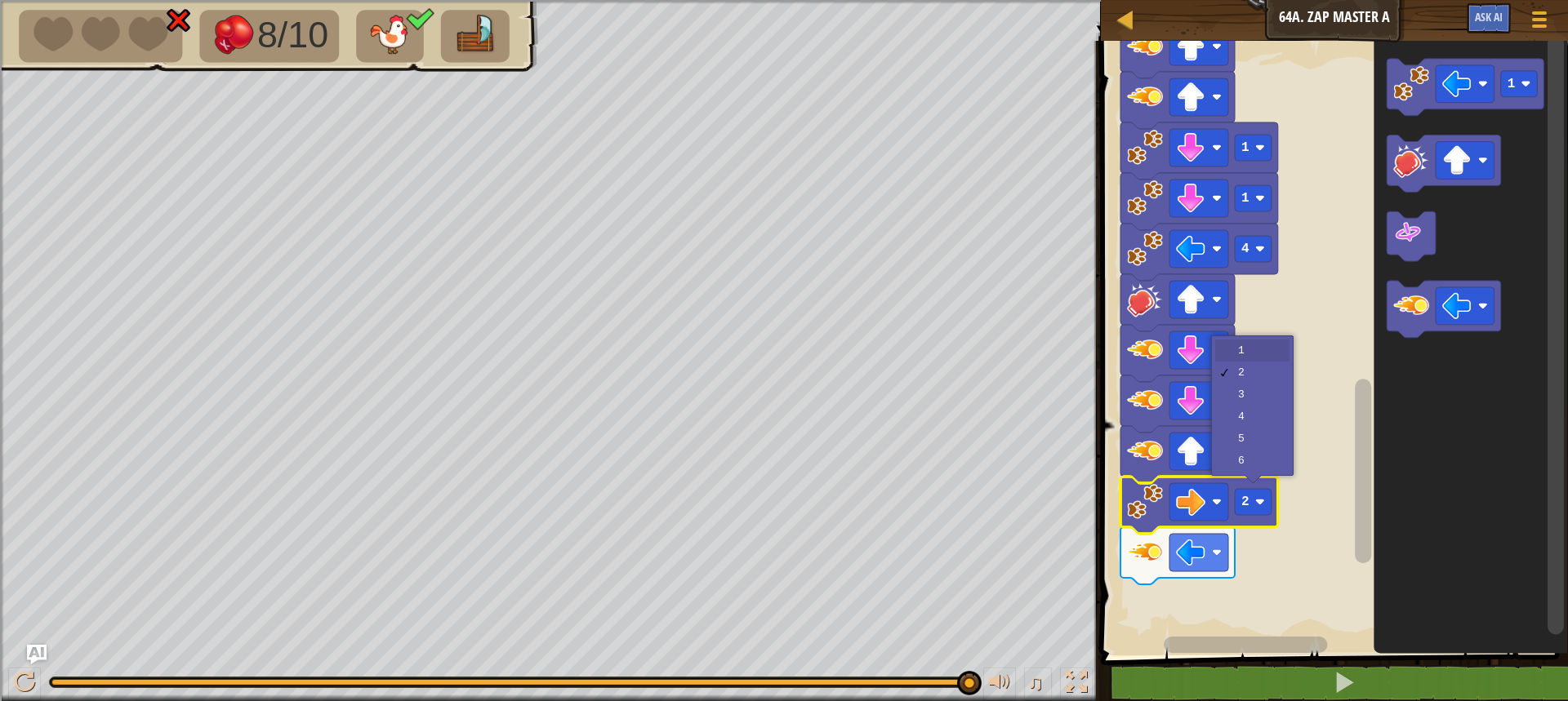
drag, startPoint x: 1286, startPoint y: 348, endPoint x: 1284, endPoint y: 333, distance: 15.1
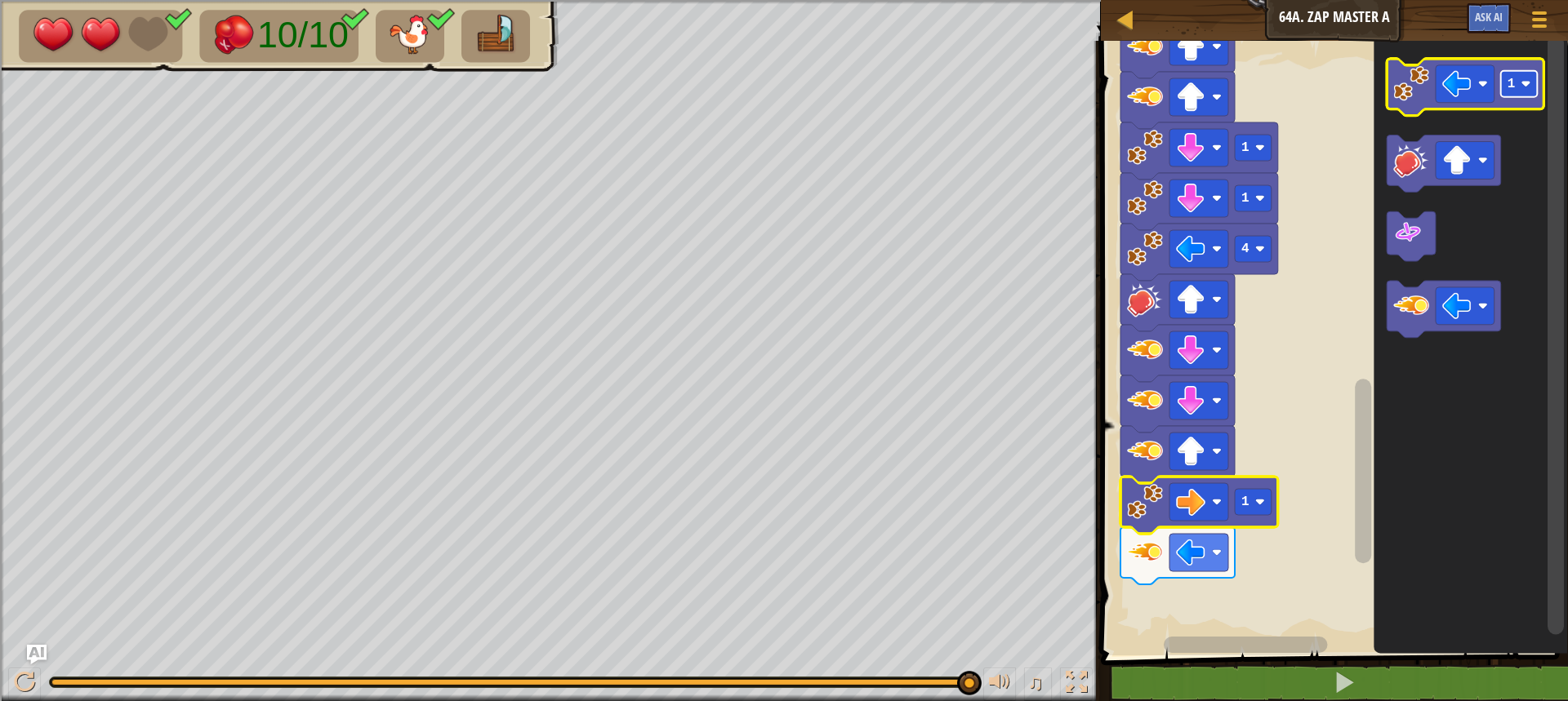
click at [1520, 76] on rect "Blockly Workspace" at bounding box center [1519, 84] width 37 height 26
click at [1522, 88] on image "Blockly Workspace" at bounding box center [1525, 84] width 9 height 9
click at [1432, 102] on icon "Blockly Workspace" at bounding box center [1466, 87] width 158 height 57
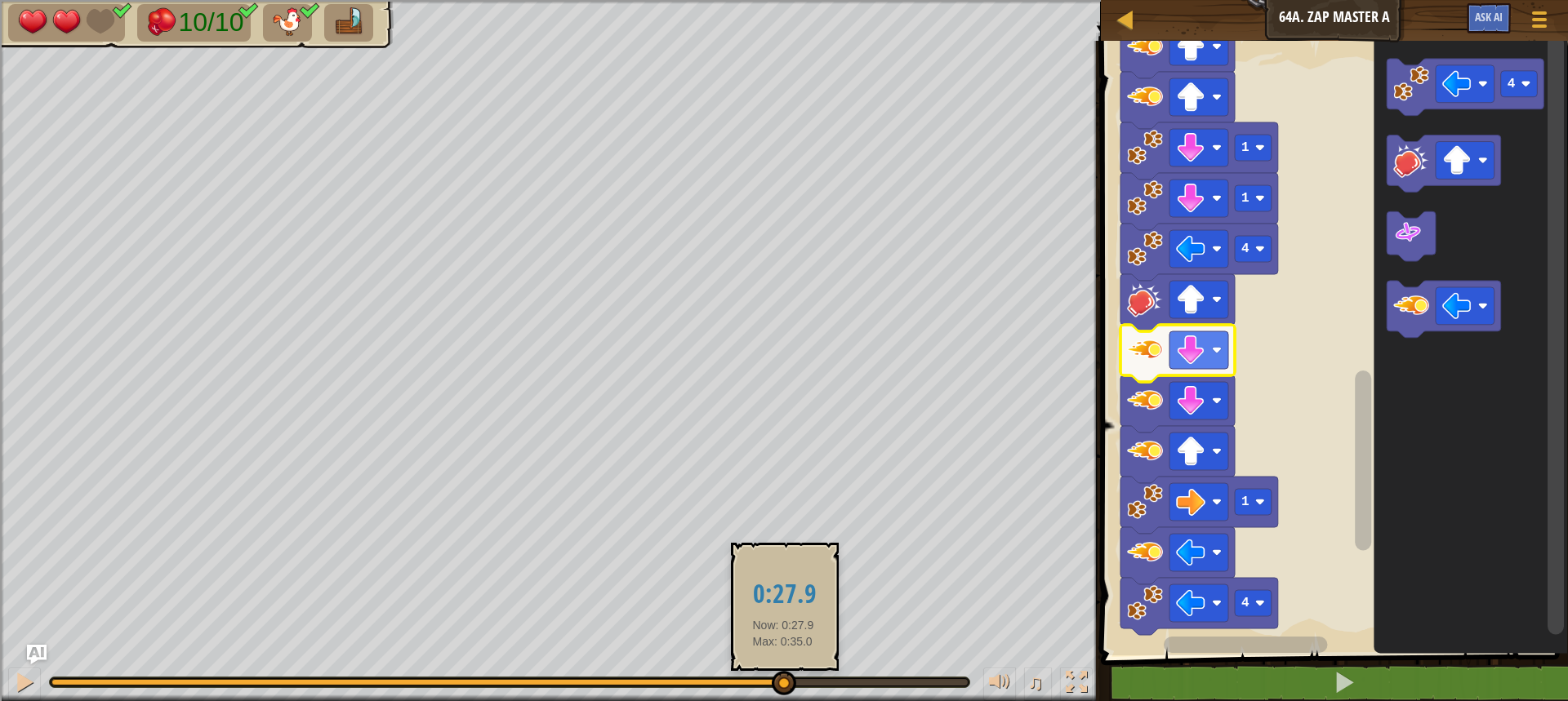
drag, startPoint x: 969, startPoint y: 681, endPoint x: 783, endPoint y: 683, distance: 186.0
click at [783, 683] on div at bounding box center [784, 683] width 25 height 25
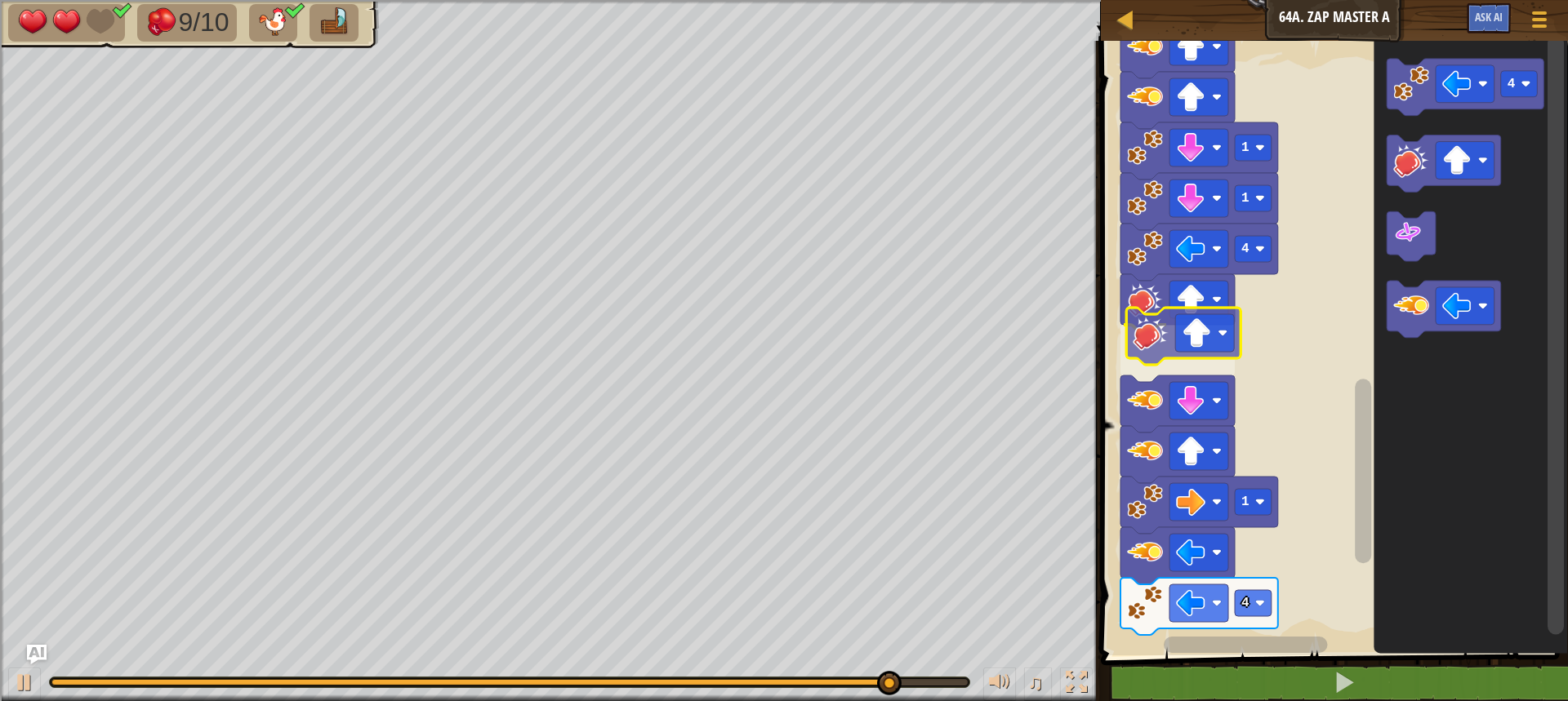
click at [1168, 344] on div "4 4 1 1 1 2 1 1 1 1 3 1 1 Start 4" at bounding box center [1331, 344] width 472 height 623
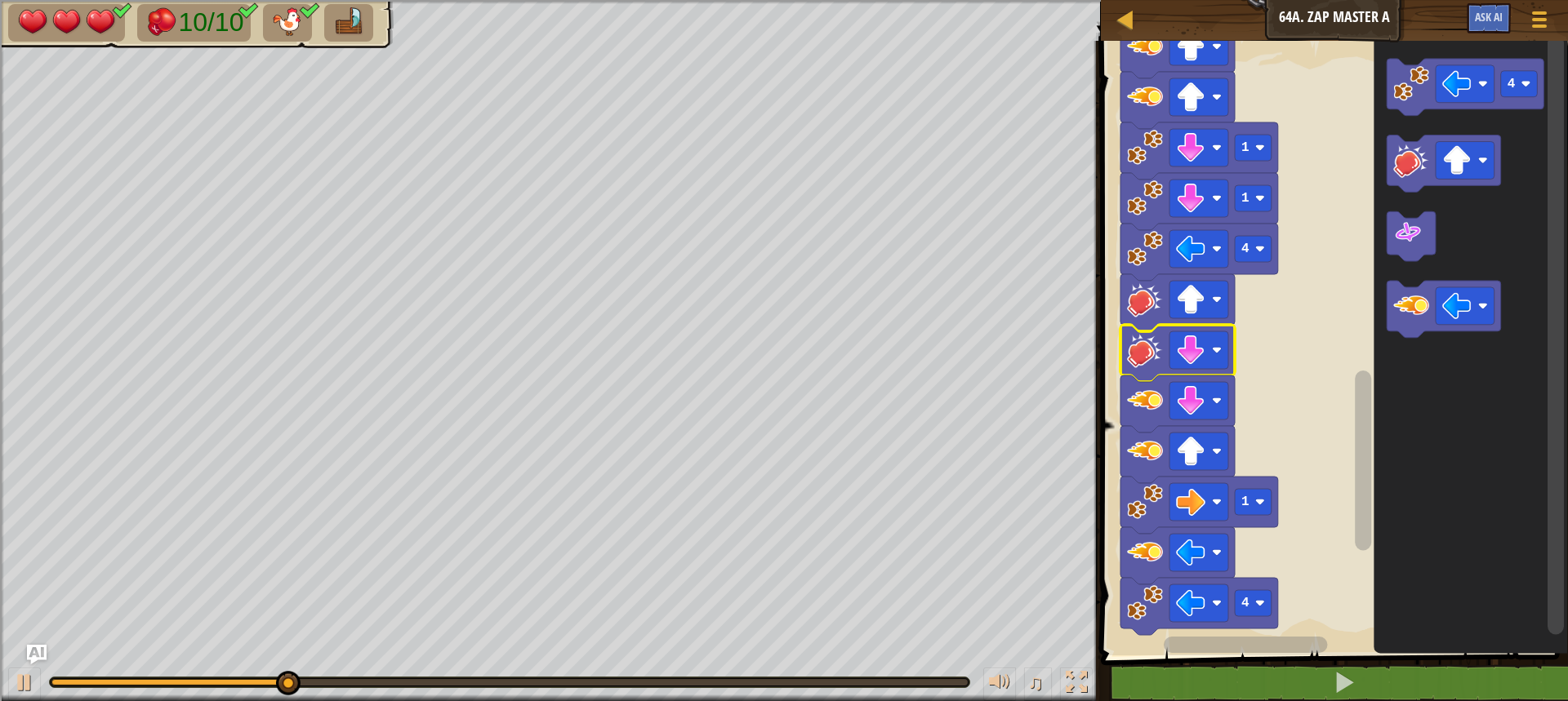
click at [920, 681] on div at bounding box center [509, 683] width 916 height 7
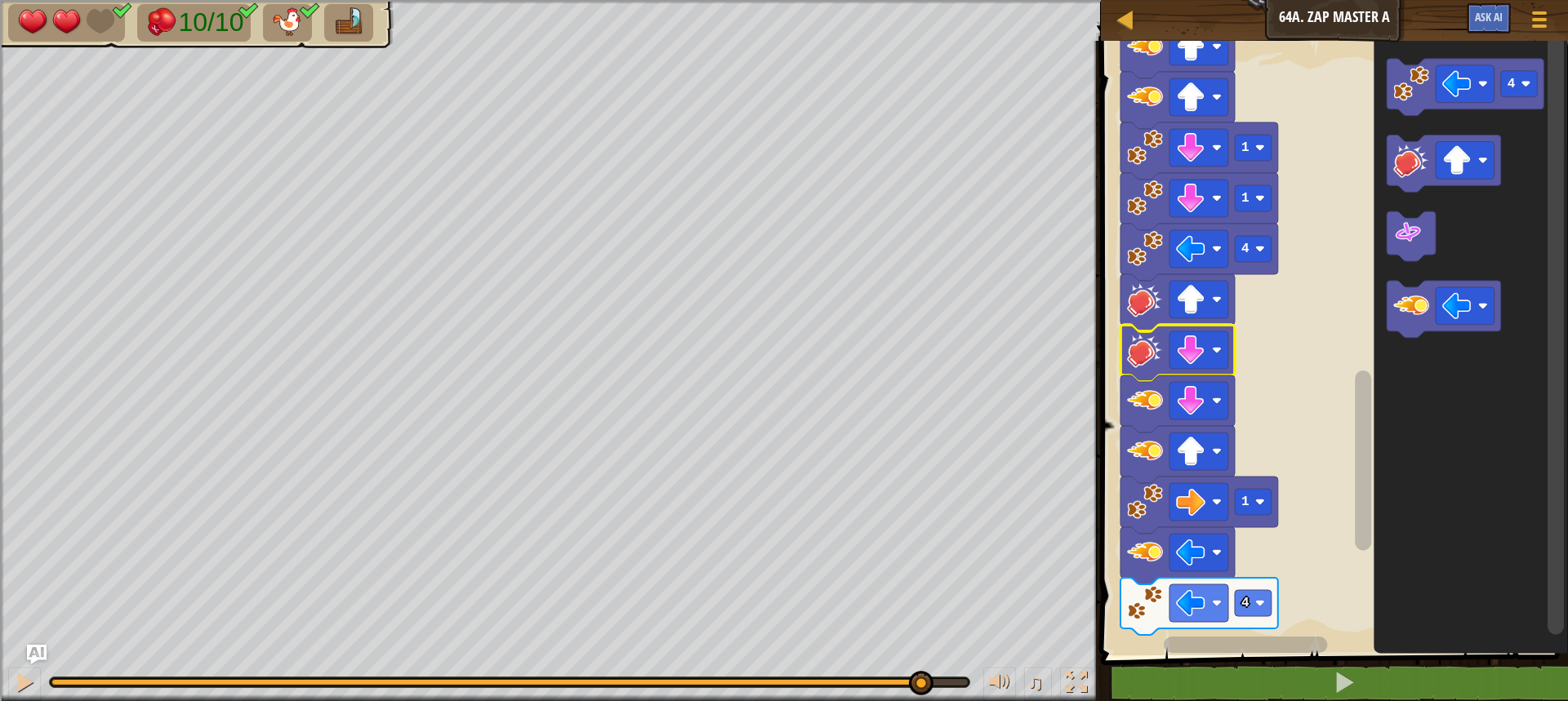
click at [923, 669] on div "♫" at bounding box center [550, 678] width 1101 height 49
drag, startPoint x: 27, startPoint y: 676, endPoint x: 19, endPoint y: 671, distance: 9.4
click at [24, 675] on div at bounding box center [24, 682] width 21 height 21
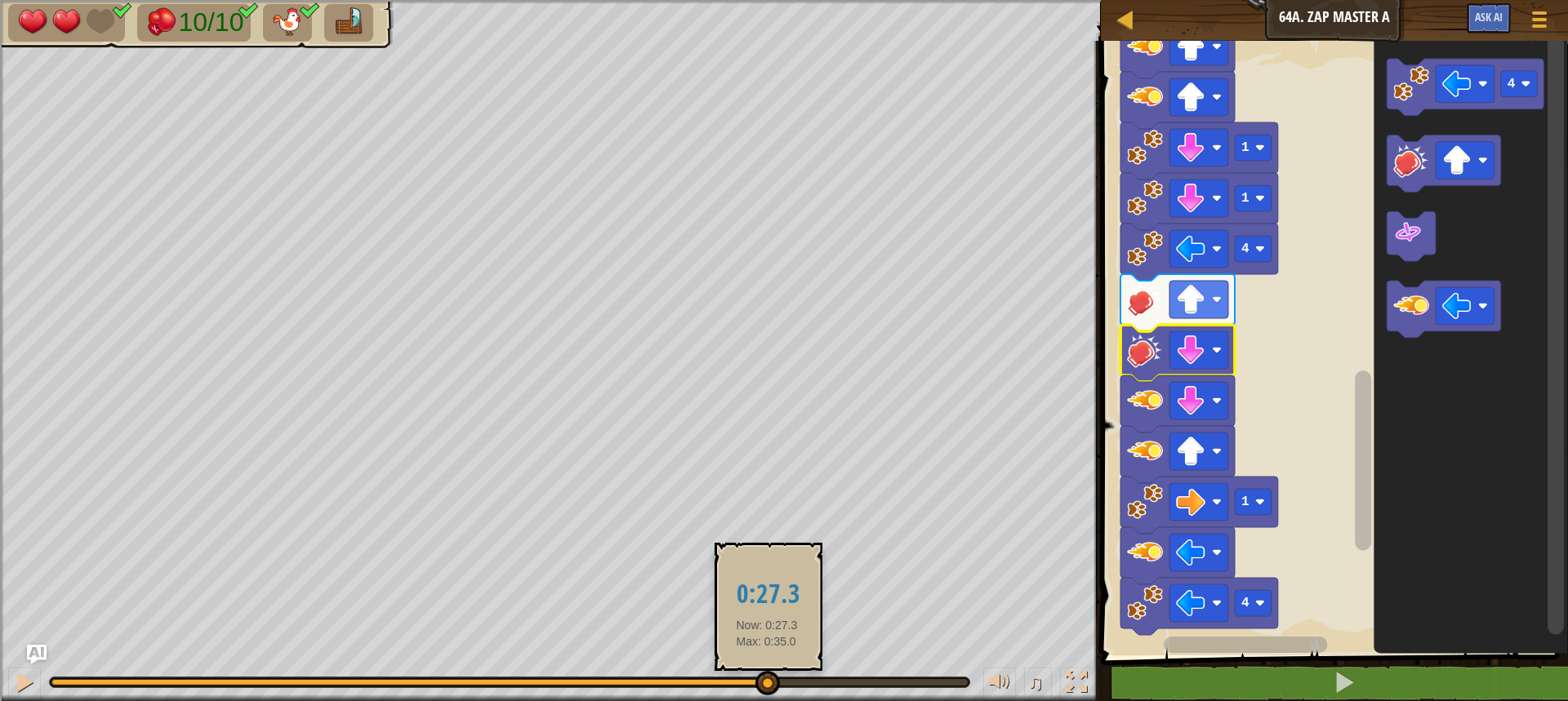
drag, startPoint x: 968, startPoint y: 688, endPoint x: 767, endPoint y: 684, distance: 201.0
click at [767, 684] on div at bounding box center [768, 683] width 25 height 25
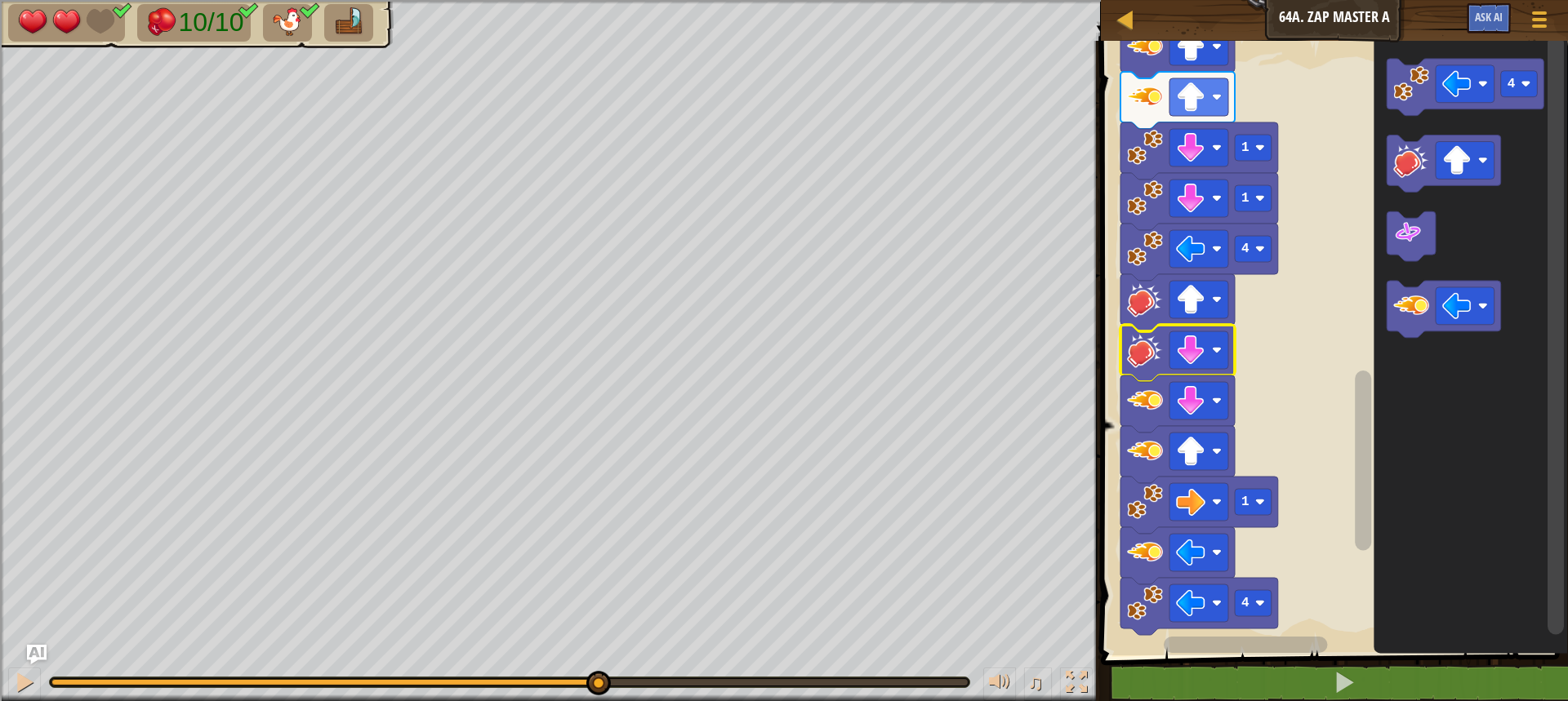
drag, startPoint x: 768, startPoint y: 679, endPoint x: 590, endPoint y: 660, distance: 179.0
click at [594, 663] on div "♫" at bounding box center [550, 678] width 1101 height 49
click at [1253, 196] on rect "Blockly Workspace" at bounding box center [1253, 198] width 37 height 26
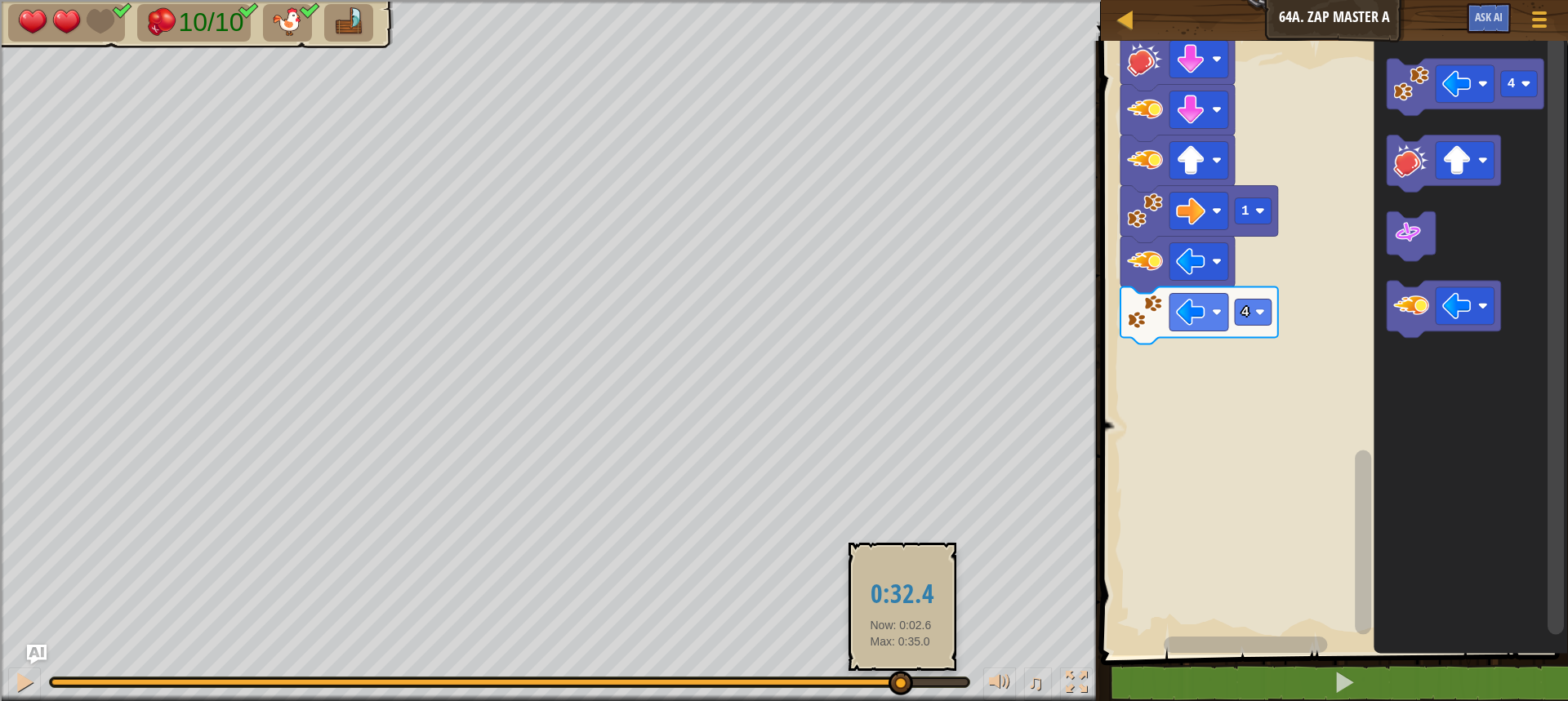
click at [901, 685] on div at bounding box center [509, 683] width 916 height 7
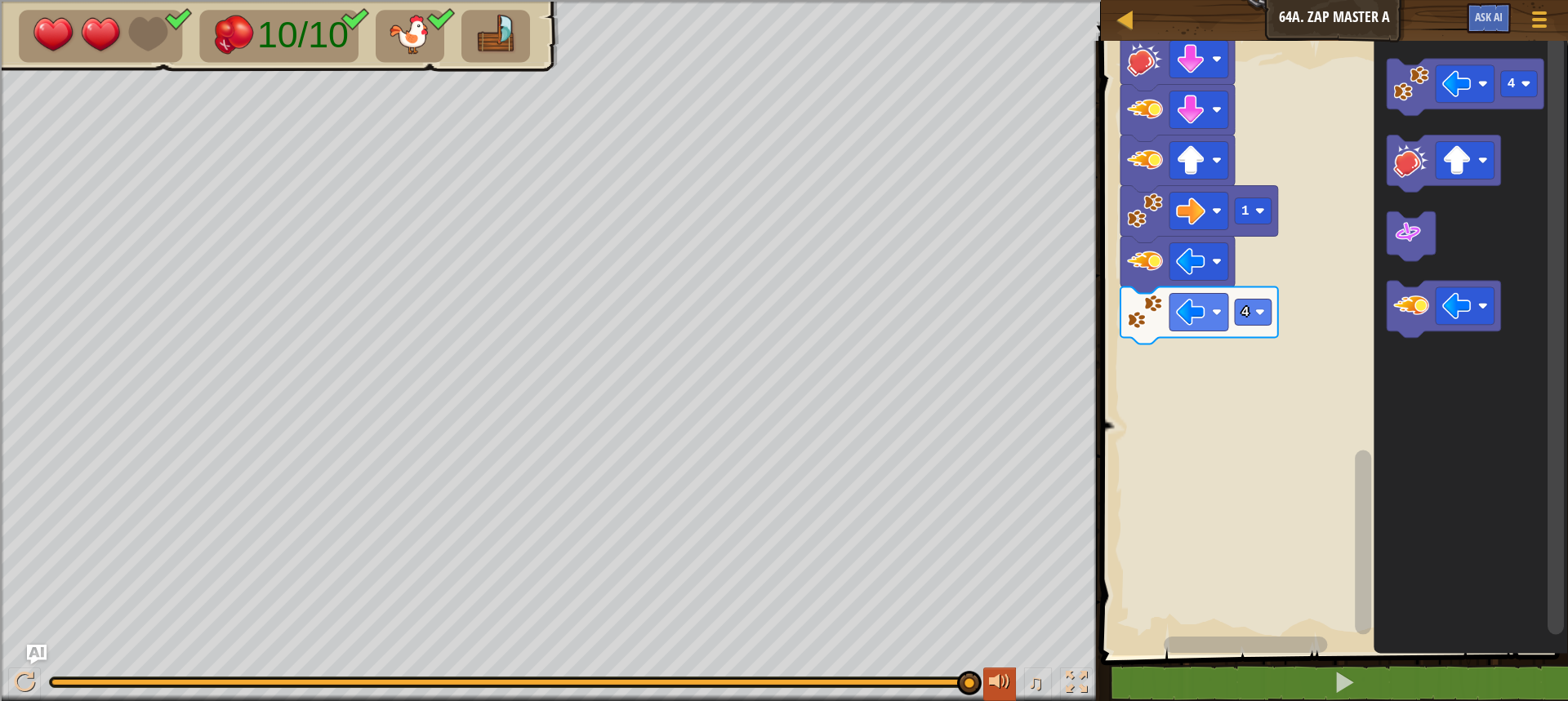
drag, startPoint x: 901, startPoint y: 685, endPoint x: 998, endPoint y: 685, distance: 97.0
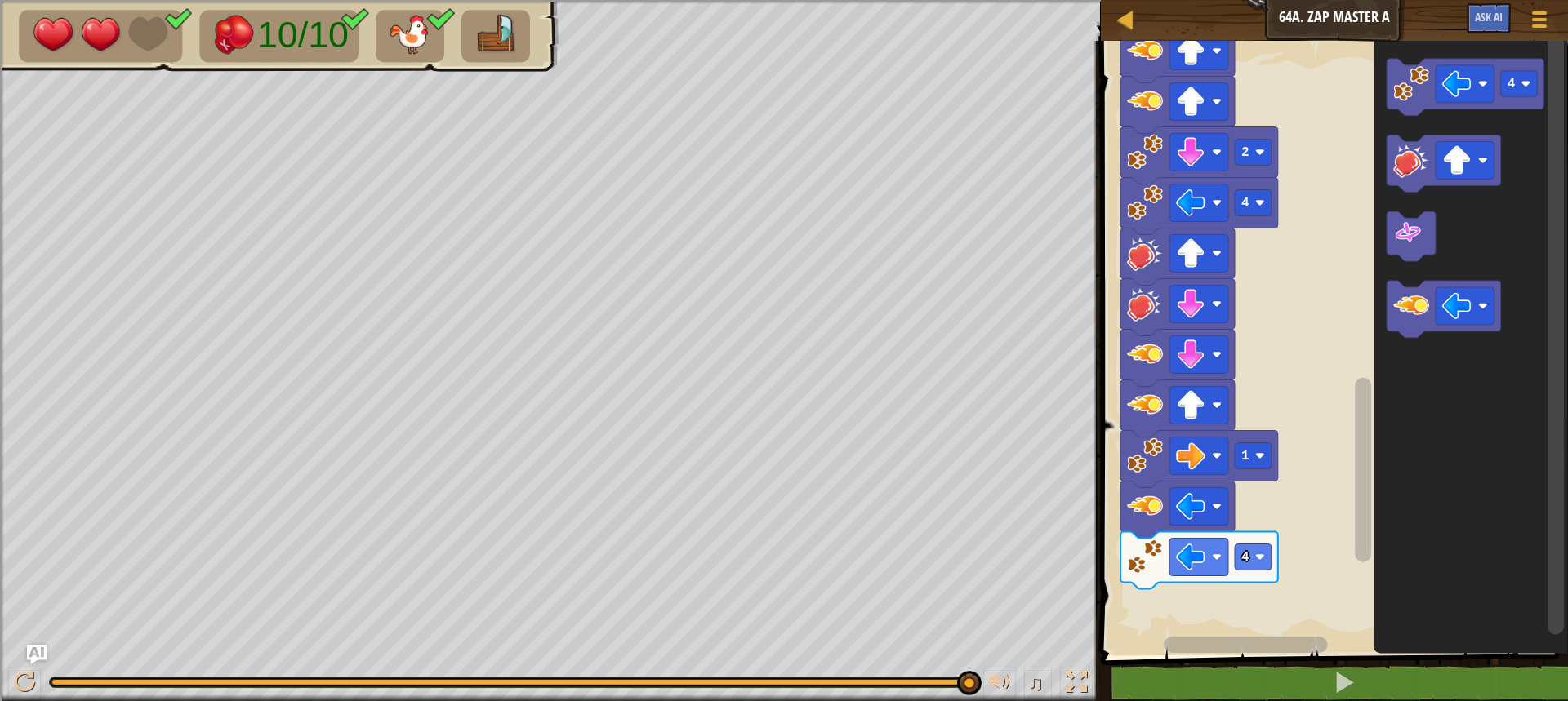
drag, startPoint x: 965, startPoint y: 681, endPoint x: 1062, endPoint y: 708, distance: 100.7
click at [1062, 251] on html "Map Junior 64a. Zap Master A Game Menu Ask AI 1 ההההההההההההההההההההההההההההההה…" at bounding box center [784, 126] width 1568 height 251
drag, startPoint x: 962, startPoint y: 683, endPoint x: 1074, endPoint y: 670, distance: 112.8
click at [1074, 670] on div "♫" at bounding box center [550, 678] width 1101 height 49
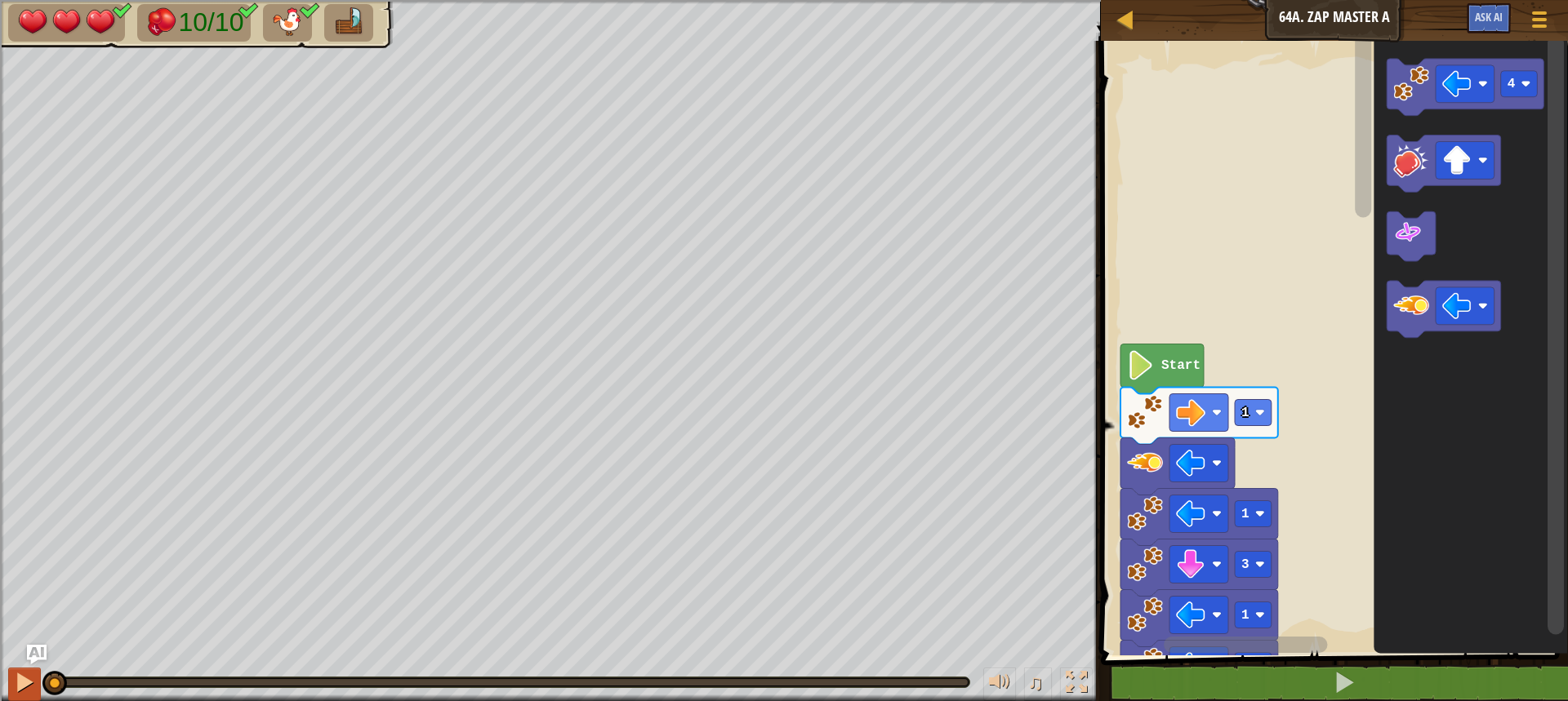
drag, startPoint x: 973, startPoint y: 686, endPoint x: 37, endPoint y: 693, distance: 936.0
click at [1, 251] on html "Map Junior 64a. Zap Master A Game Menu Ask AI 1 ההההההההההההההההההההההההההההההה…" at bounding box center [784, 126] width 1568 height 251
